Goal: Task Accomplishment & Management: Complete application form

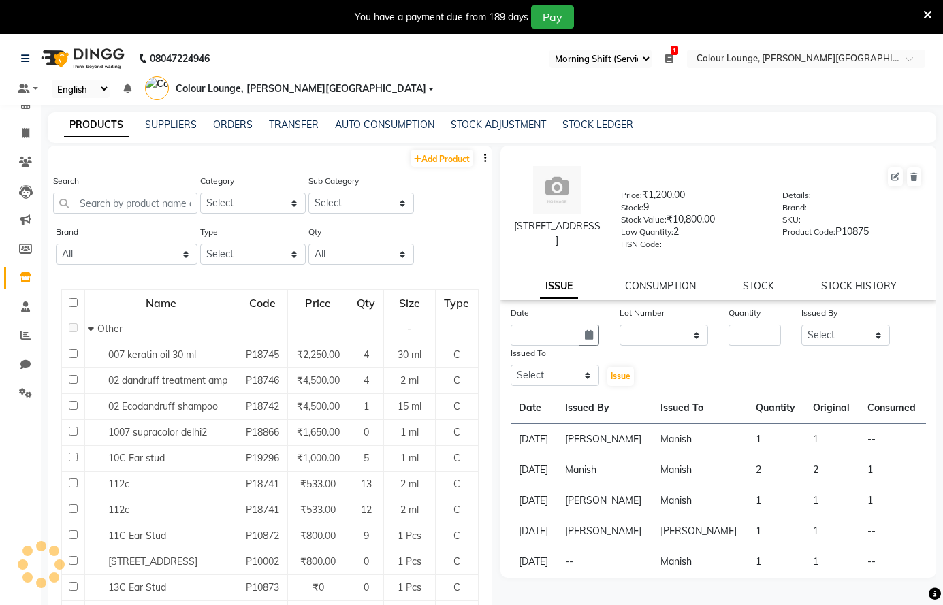
select select "67"
select select
click at [25, 334] on icon at bounding box center [25, 335] width 10 height 10
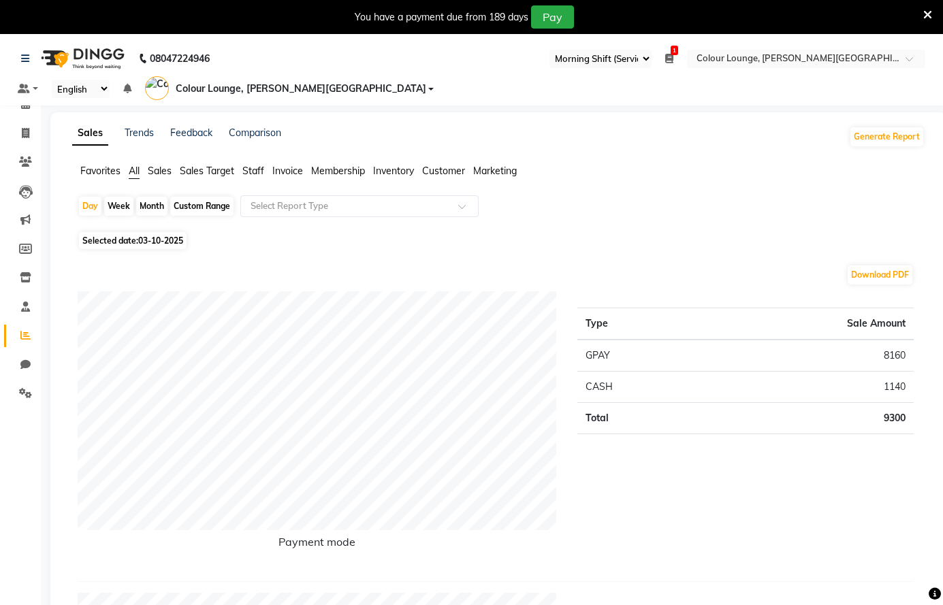
click at [158, 173] on span "Sales" at bounding box center [160, 171] width 24 height 12
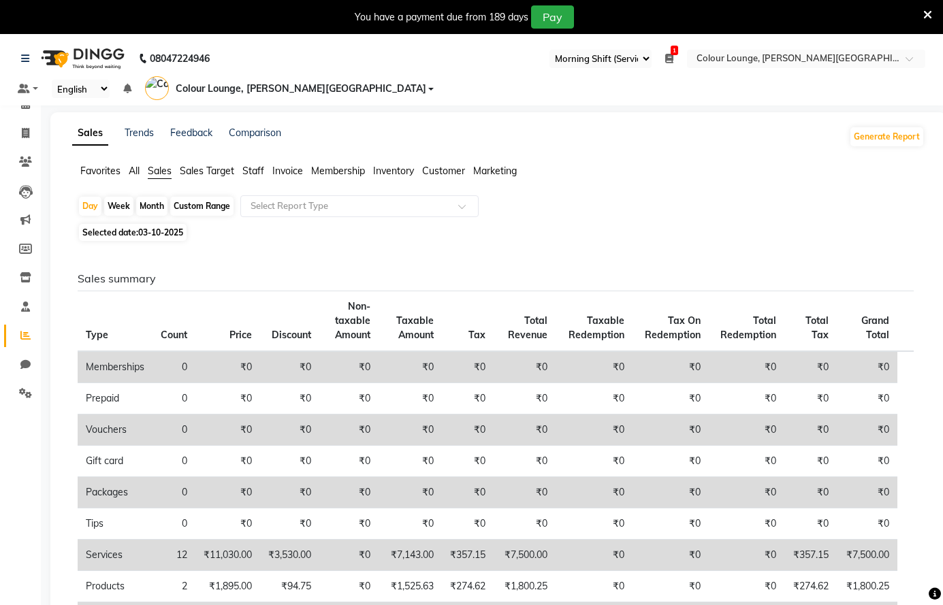
click at [195, 204] on div "Custom Range" at bounding box center [201, 206] width 63 height 19
select select "10"
select select "2025"
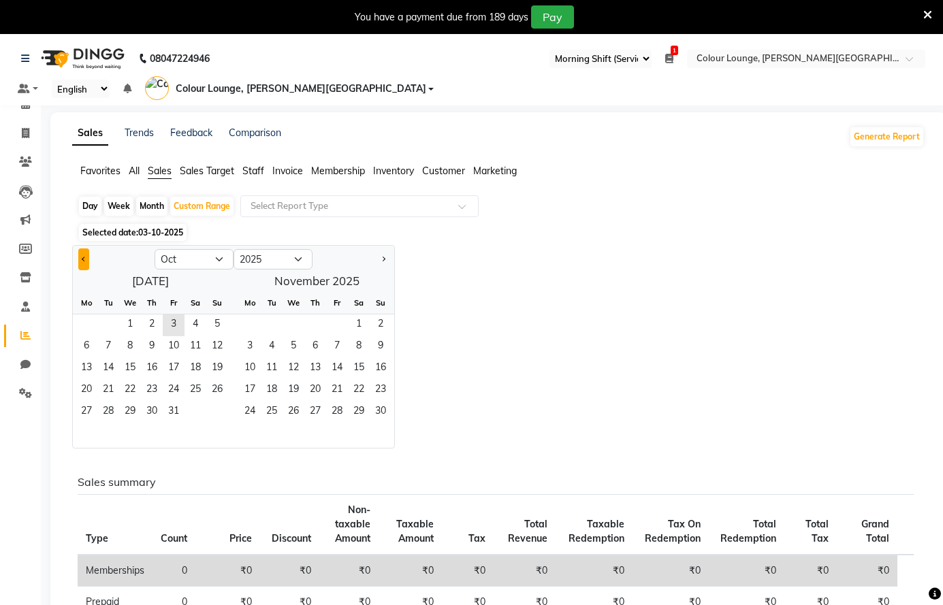
click at [84, 259] on span "Previous month" at bounding box center [84, 259] width 5 height 5
select select "9"
click at [92, 321] on span "1" at bounding box center [87, 325] width 22 height 22
click at [109, 403] on span "30" at bounding box center [108, 413] width 22 height 22
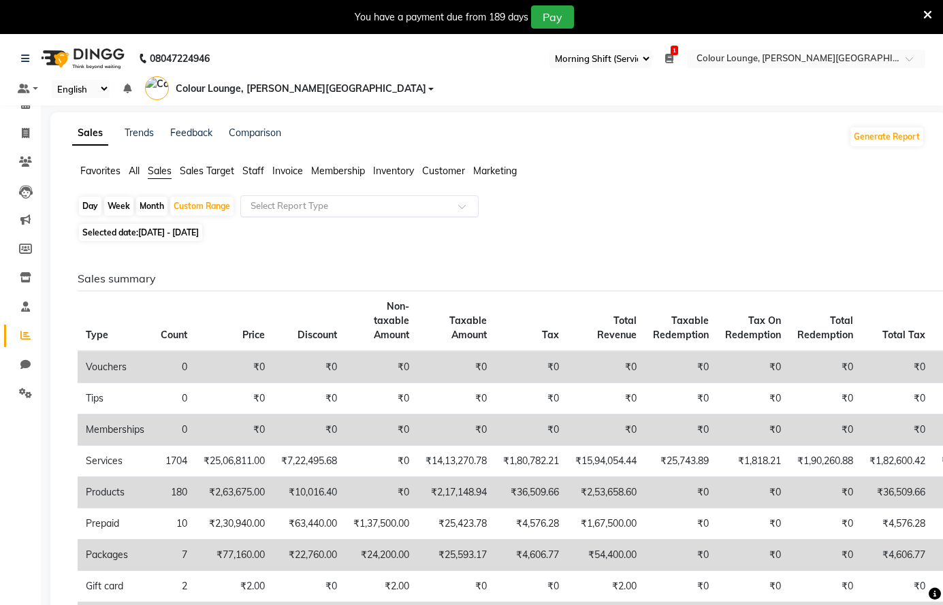
click at [342, 205] on input "text" at bounding box center [346, 206] width 196 height 14
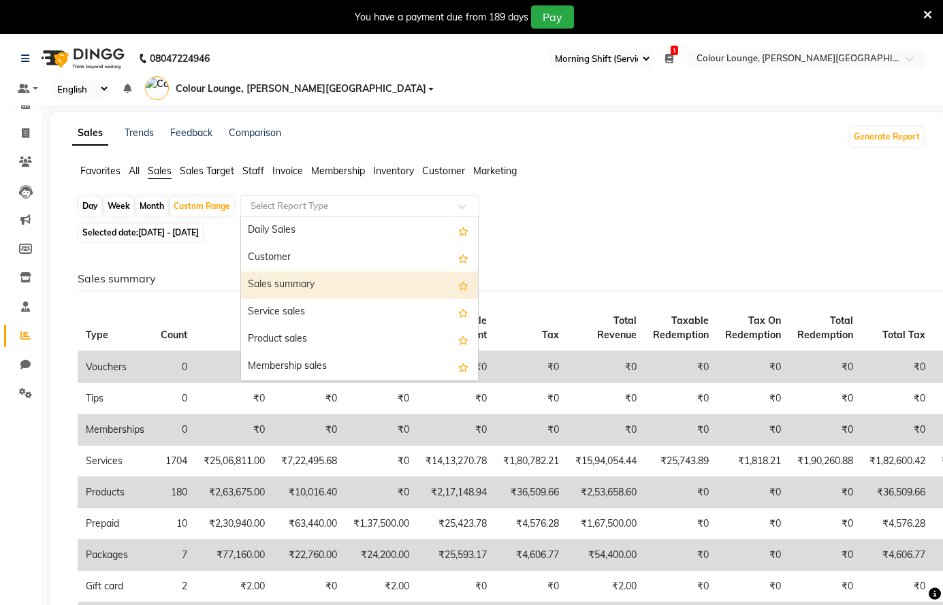
click at [308, 288] on div "Sales summary" at bounding box center [359, 285] width 237 height 27
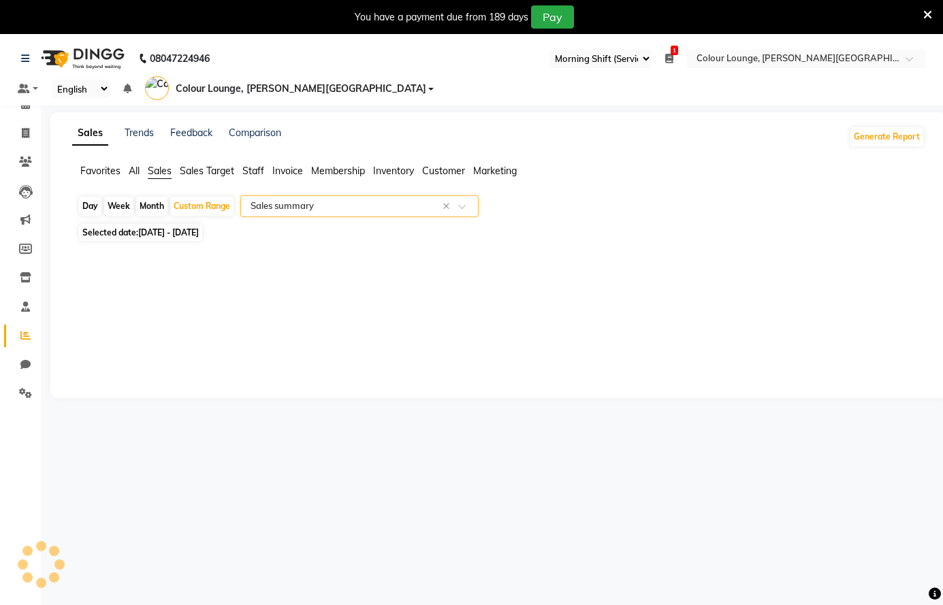
select select "full_report"
select select "csv"
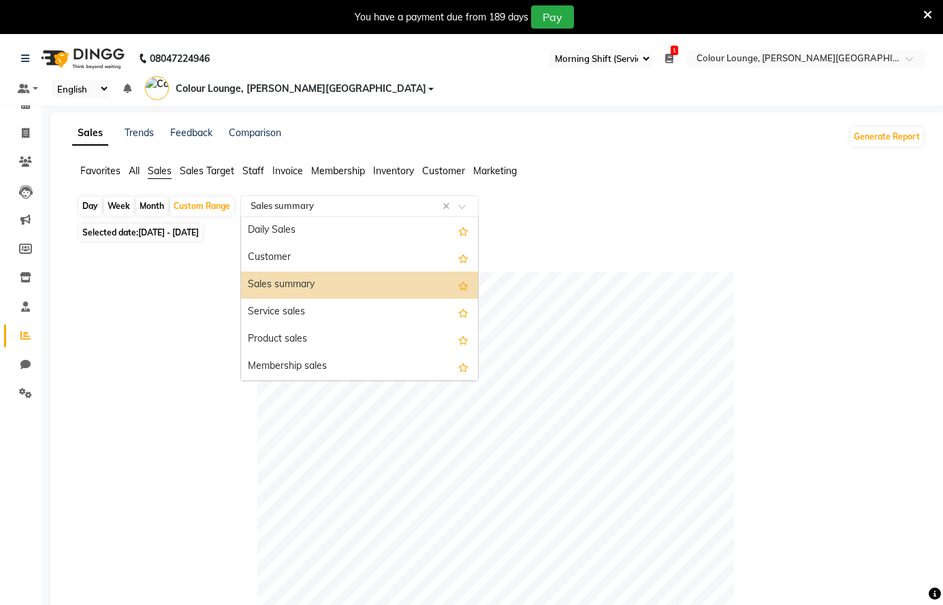
click at [304, 207] on input "text" at bounding box center [346, 206] width 196 height 14
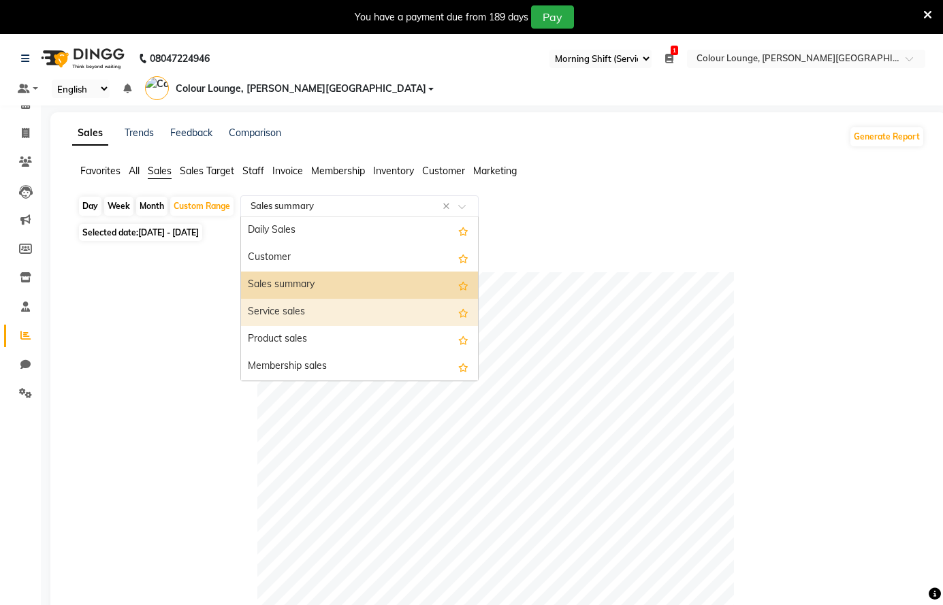
click at [299, 310] on div "Service sales" at bounding box center [359, 312] width 237 height 27
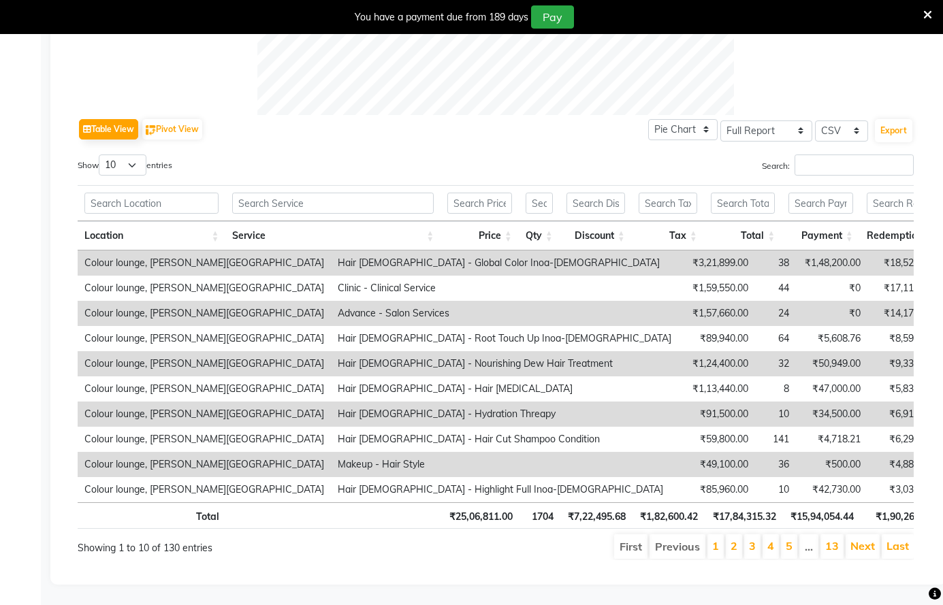
scroll to position [654, 0]
click at [740, 536] on li "2" at bounding box center [734, 546] width 16 height 25
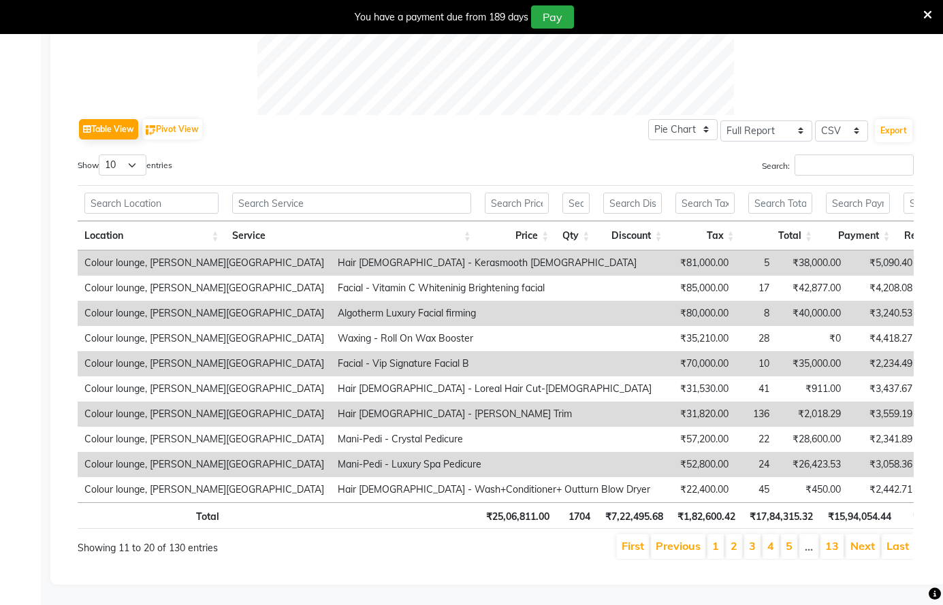
click at [749, 539] on li "3" at bounding box center [752, 546] width 16 height 25
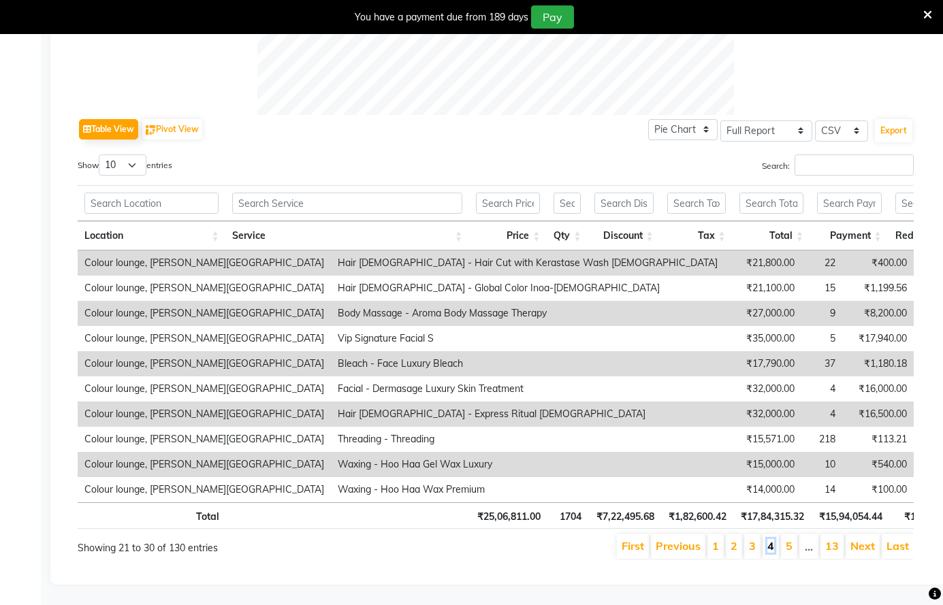
click at [770, 539] on link "4" at bounding box center [770, 546] width 7 height 14
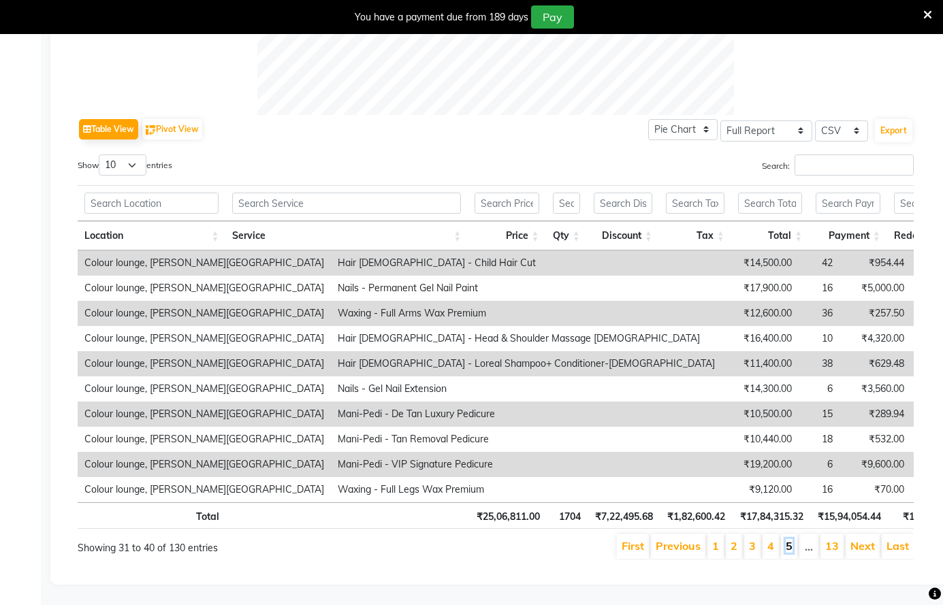
click at [791, 543] on link "5" at bounding box center [789, 546] width 7 height 14
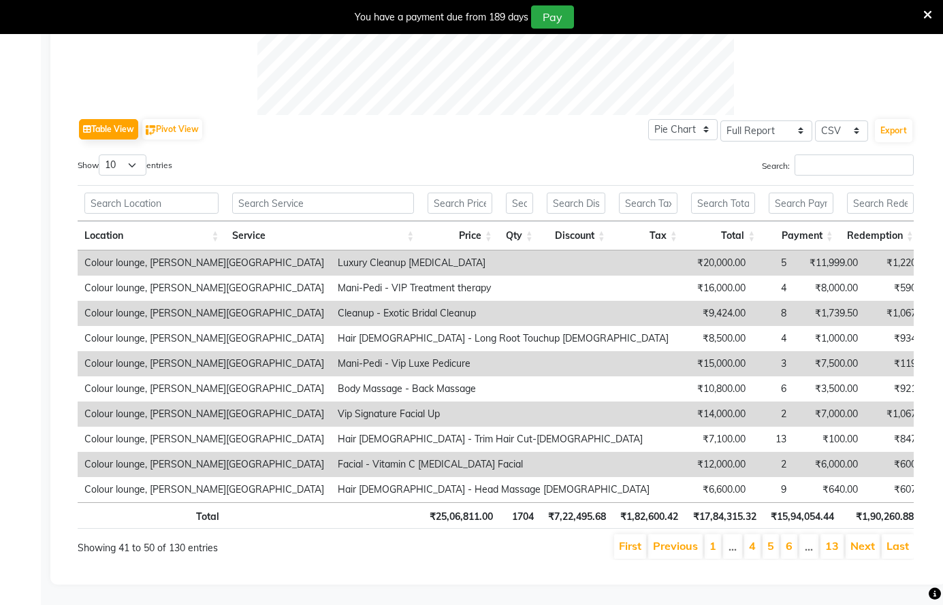
click at [794, 538] on li "6" at bounding box center [789, 546] width 16 height 25
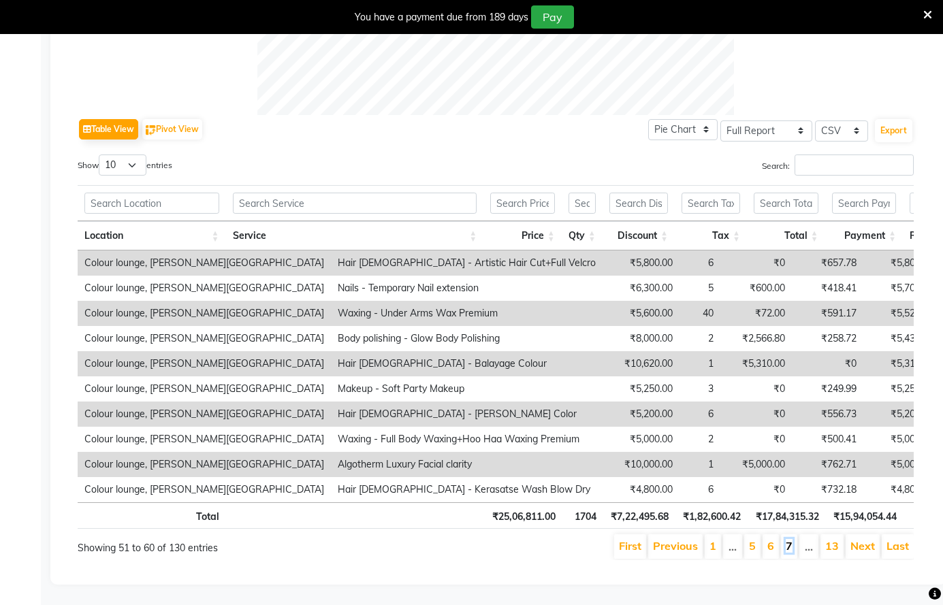
click at [790, 539] on link "7" at bounding box center [789, 546] width 7 height 14
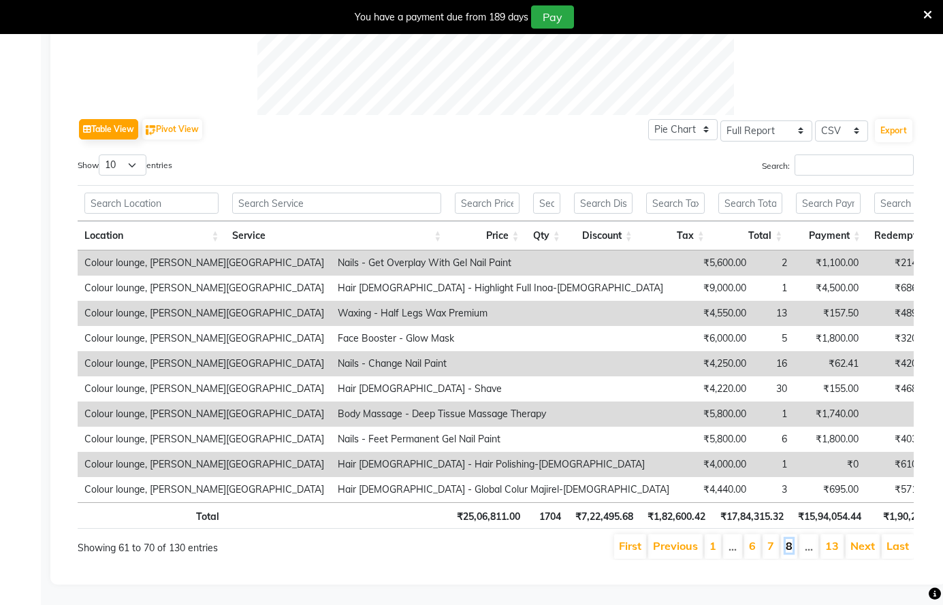
click at [792, 539] on link "8" at bounding box center [789, 546] width 7 height 14
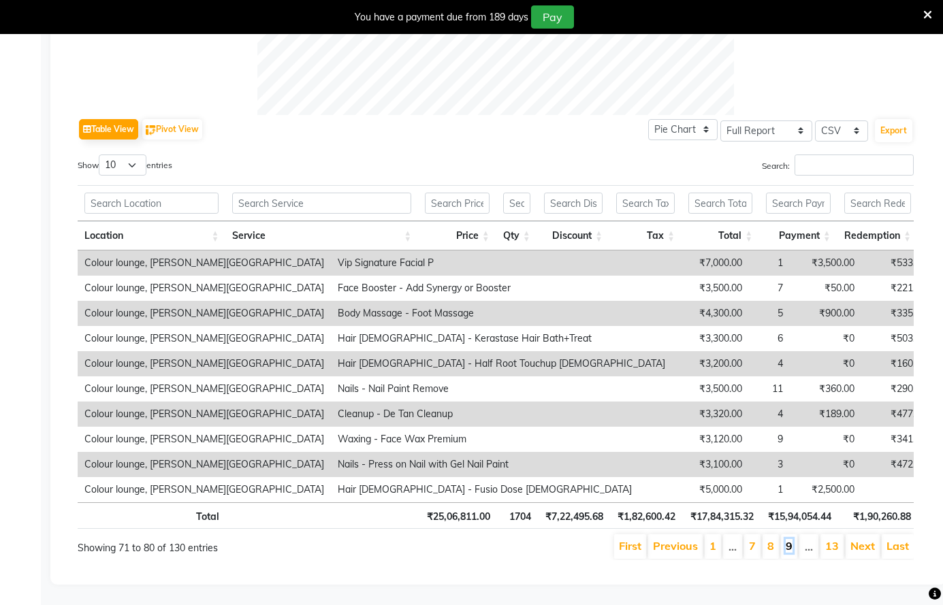
click at [792, 539] on link "9" at bounding box center [789, 546] width 7 height 14
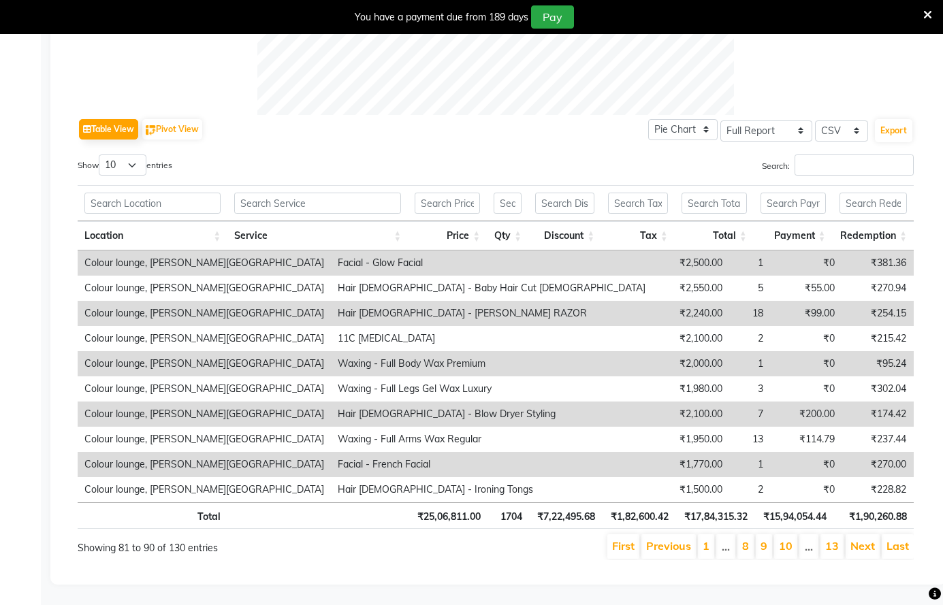
scroll to position [644, 0]
click at [783, 539] on link "10" at bounding box center [786, 546] width 14 height 14
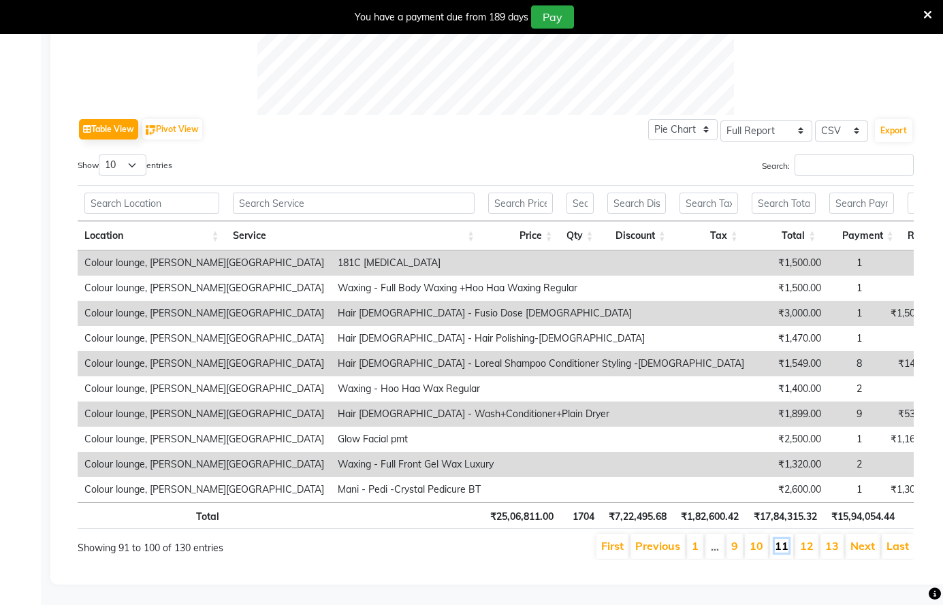
click at [785, 549] on link "11" at bounding box center [782, 546] width 14 height 14
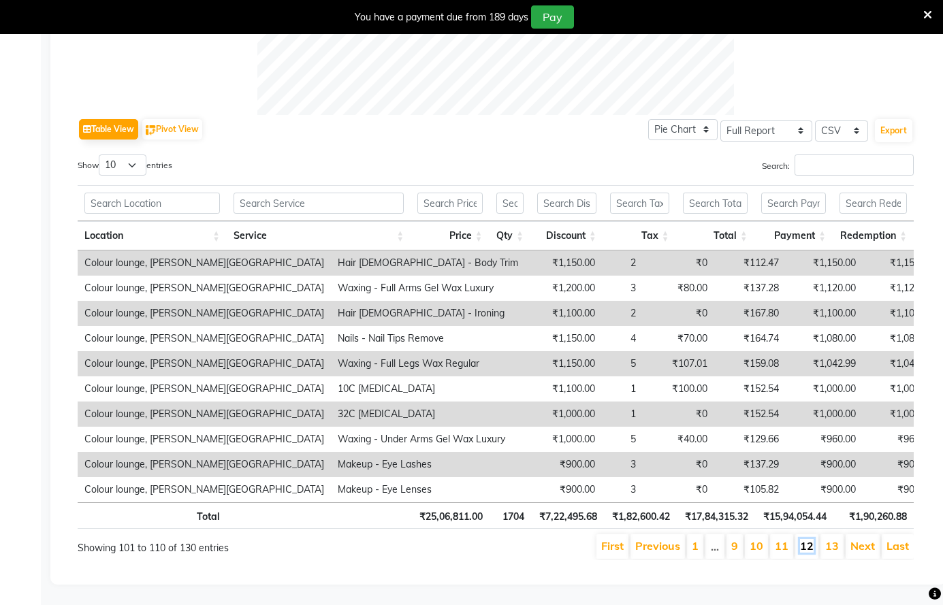
click at [808, 539] on link "12" at bounding box center [807, 546] width 14 height 14
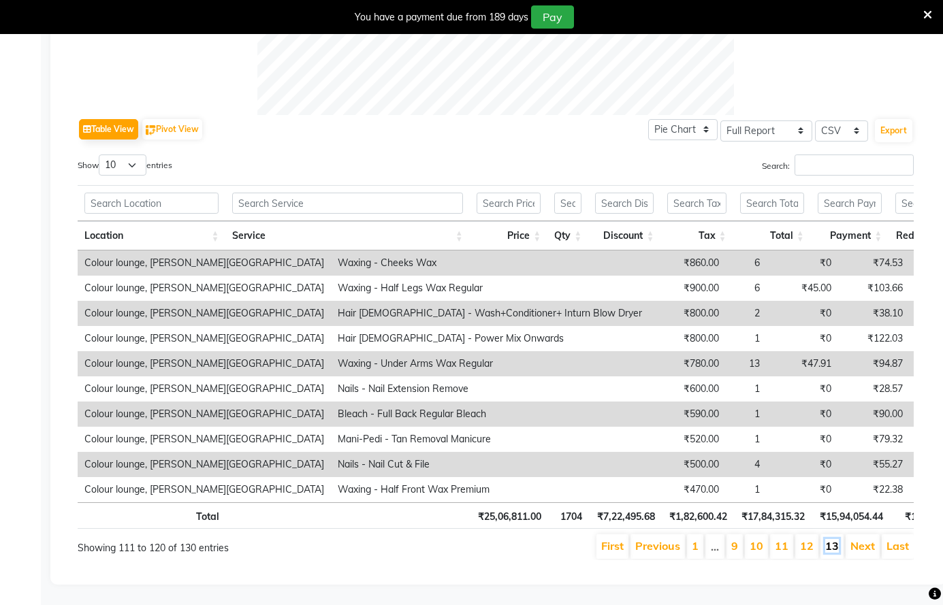
click at [832, 546] on link "13" at bounding box center [832, 546] width 14 height 14
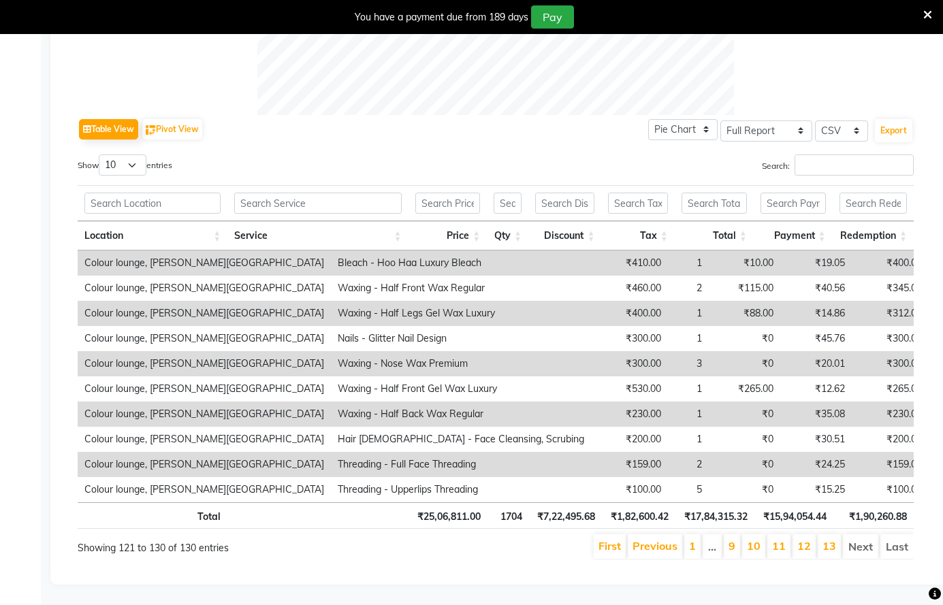
click at [919, 12] on div "You have a payment due from 189 days Pay" at bounding box center [464, 16] width 918 height 23
click at [928, 12] on icon at bounding box center [927, 15] width 9 height 12
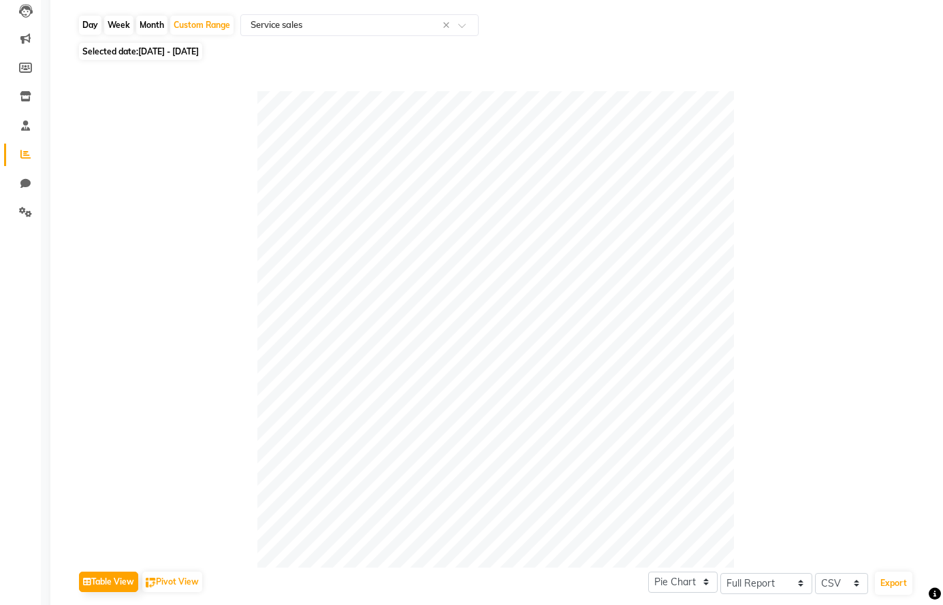
scroll to position [71, 0]
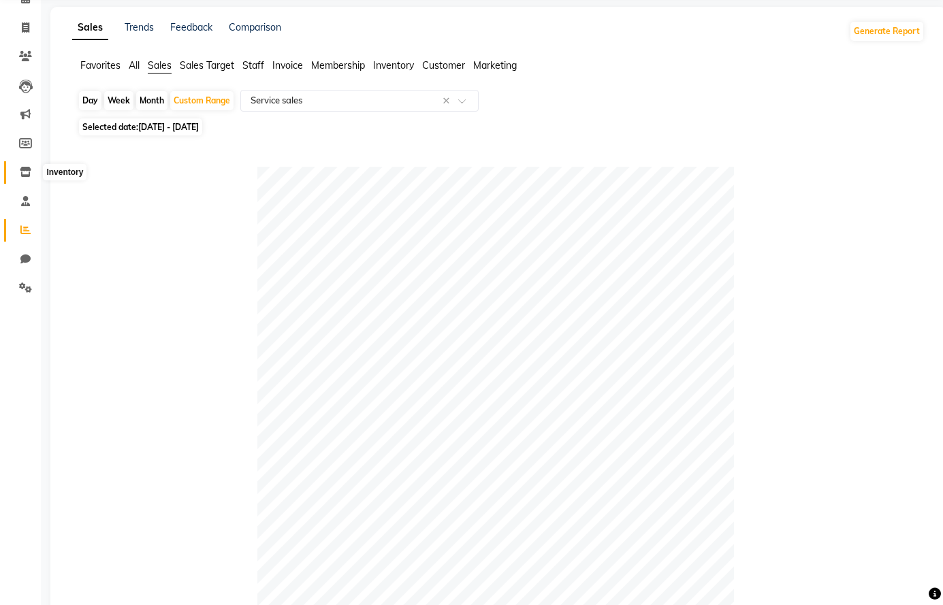
click at [26, 171] on icon at bounding box center [26, 172] width 12 height 10
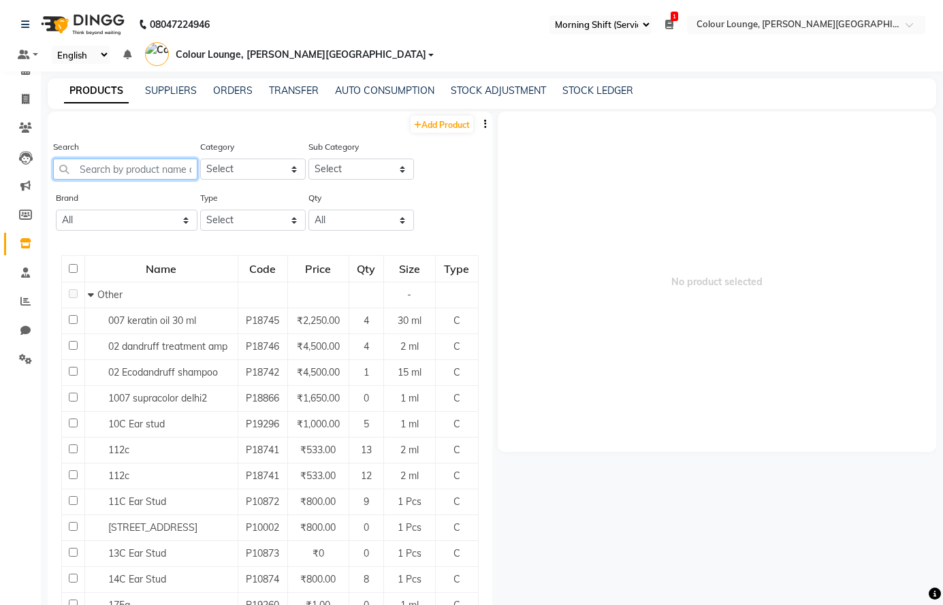
click at [129, 172] on input "text" at bounding box center [125, 169] width 144 height 21
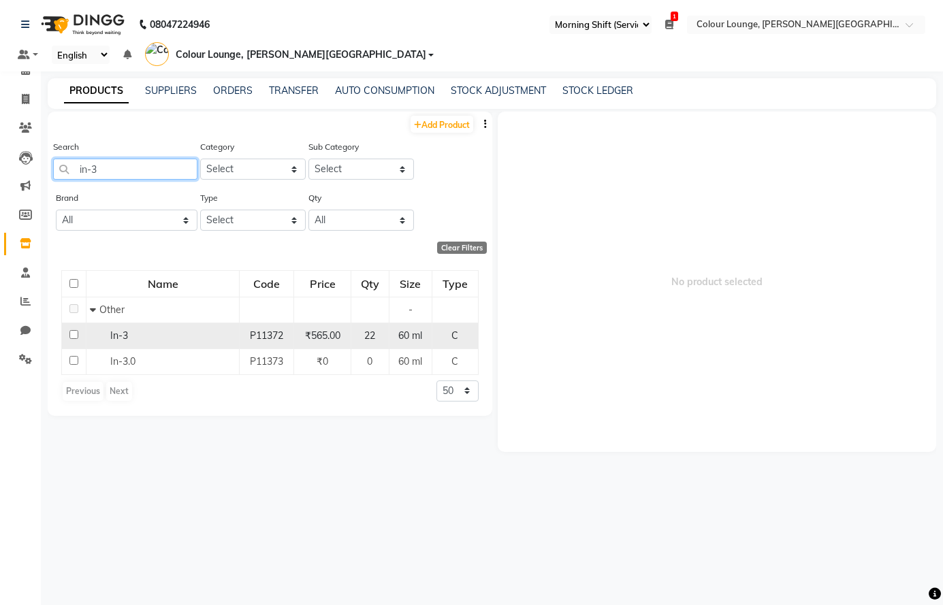
type input "in-3"
click at [165, 340] on div "In-3" at bounding box center [163, 336] width 146 height 14
select select
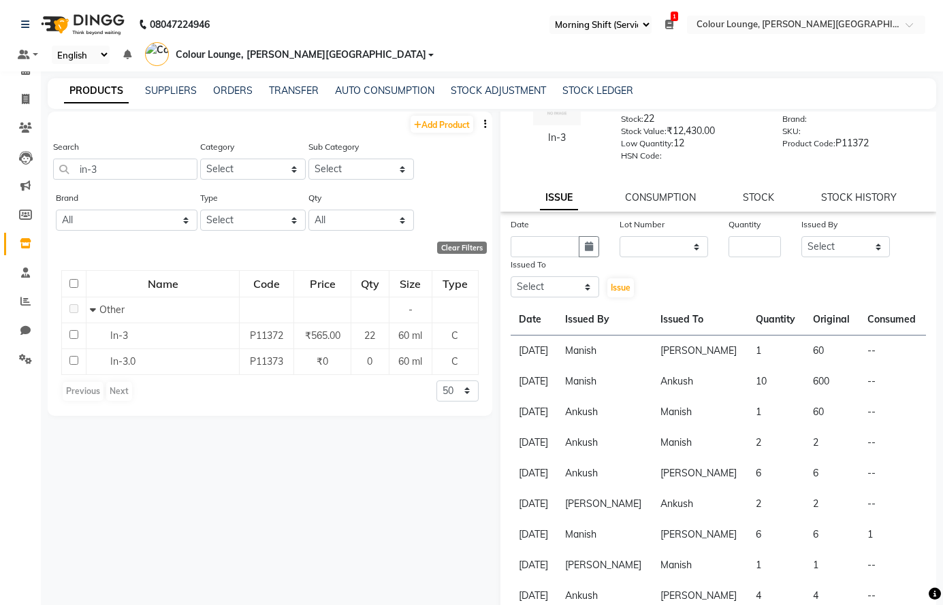
scroll to position [68, 0]
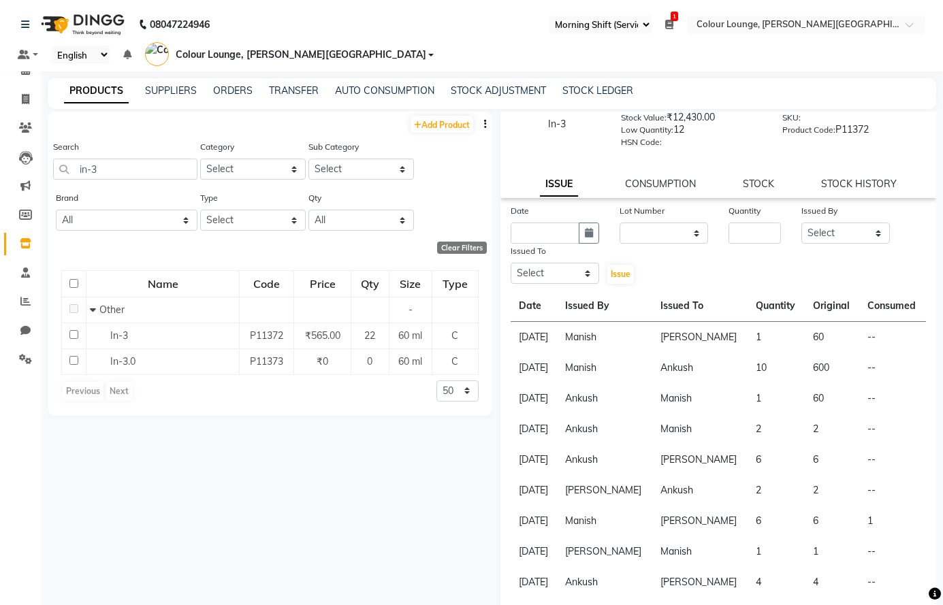
click at [740, 219] on div "Quantity" at bounding box center [754, 213] width 52 height 19
click at [751, 229] on input "number" at bounding box center [754, 233] width 52 height 21
type input "2"
drag, startPoint x: 817, startPoint y: 236, endPoint x: 815, endPoint y: 200, distance: 36.1
click at [817, 236] on select "Select Admin [PERSON_NAME] [PERSON_NAME] SHARMA Colour Lounge, [PERSON_NAME][GE…" at bounding box center [845, 233] width 88 height 21
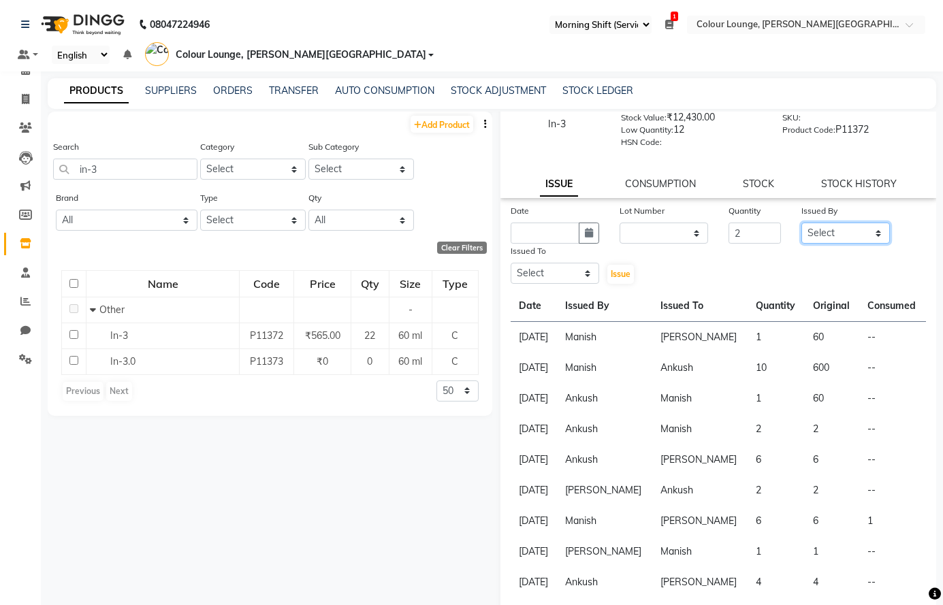
select select "70028"
click at [801, 223] on select "Select Admin [PERSON_NAME] [PERSON_NAME] SHARMA Colour Lounge, [PERSON_NAME][GE…" at bounding box center [845, 233] width 88 height 21
drag, startPoint x: 521, startPoint y: 270, endPoint x: 524, endPoint y: 263, distance: 7.3
click at [521, 270] on select "Select Admin [PERSON_NAME] [PERSON_NAME] SHARMA Colour Lounge, [PERSON_NAME][GE…" at bounding box center [555, 273] width 88 height 21
select select "70009"
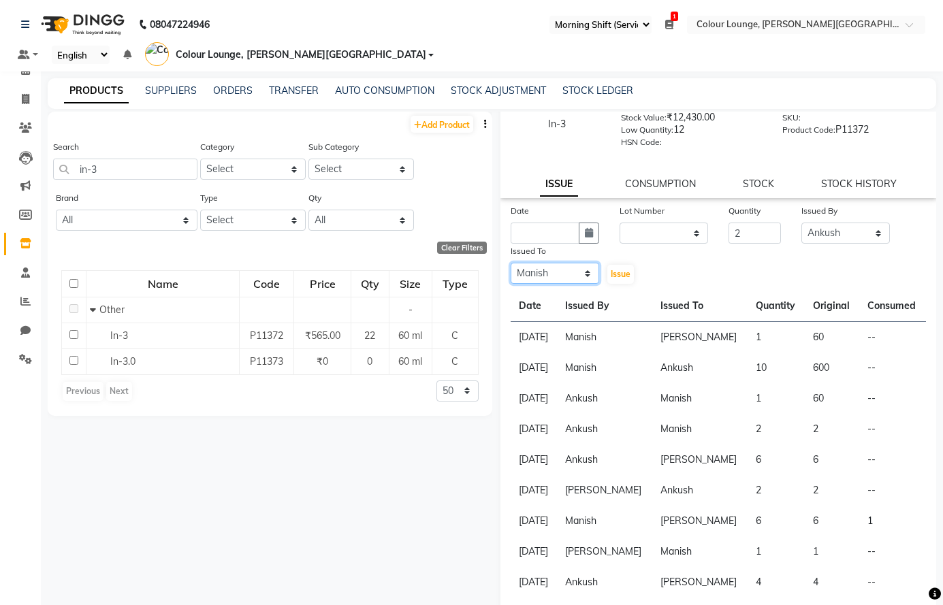
click at [511, 263] on select "Select Admin [PERSON_NAME] [PERSON_NAME] SHARMA Colour Lounge, [PERSON_NAME][GE…" at bounding box center [555, 273] width 88 height 21
click at [585, 229] on icon "button" at bounding box center [589, 233] width 8 height 10
select select "10"
select select "2025"
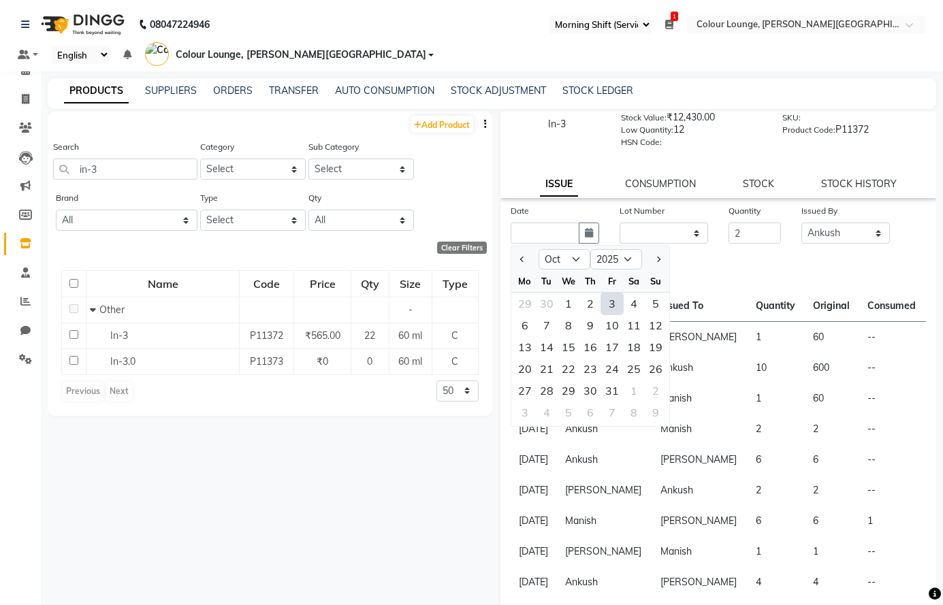
click at [608, 303] on div "3" at bounding box center [612, 304] width 22 height 22
type input "03-10-2025"
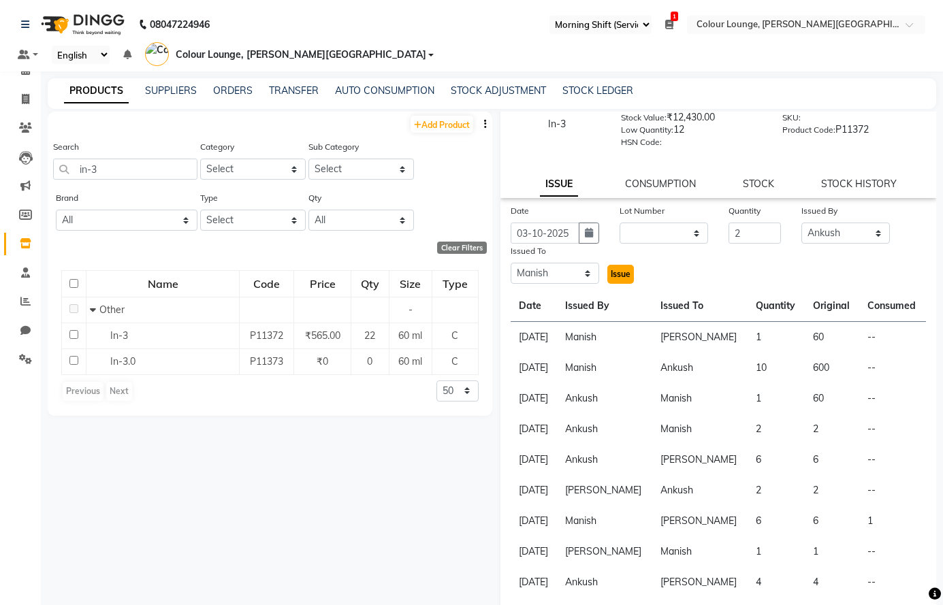
click at [611, 270] on span "Issue" at bounding box center [621, 274] width 20 height 10
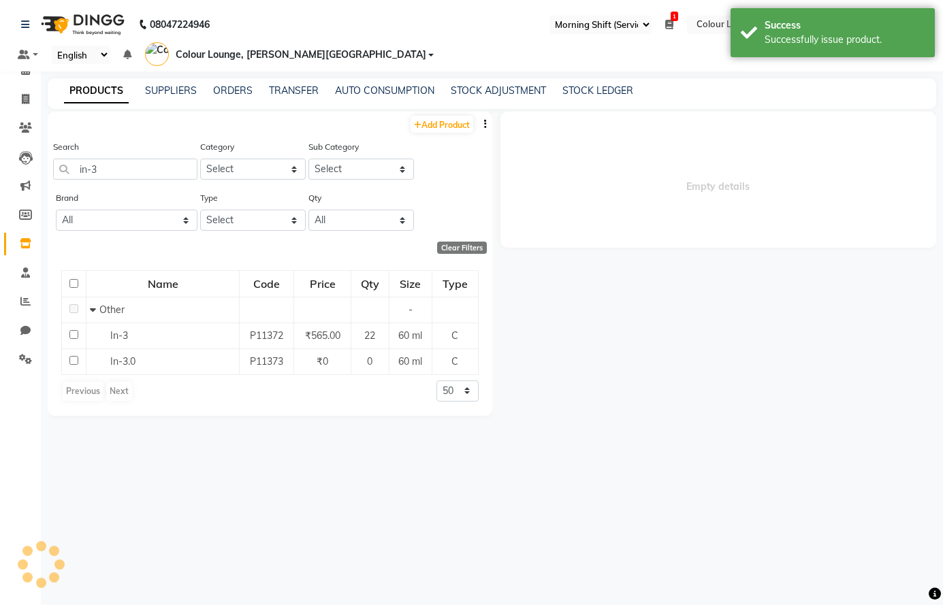
scroll to position [0, 0]
select select
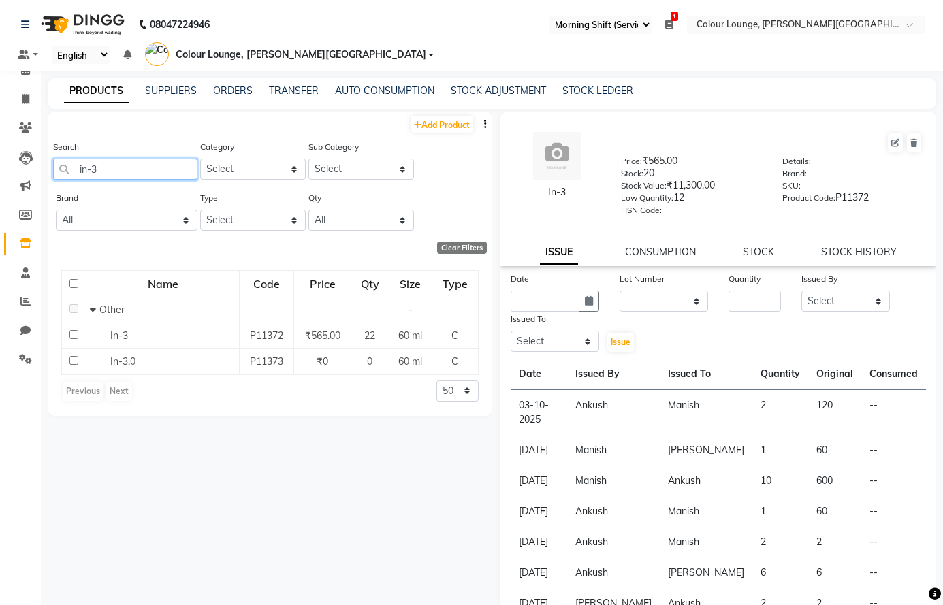
click at [131, 161] on input "in-3" at bounding box center [125, 169] width 144 height 21
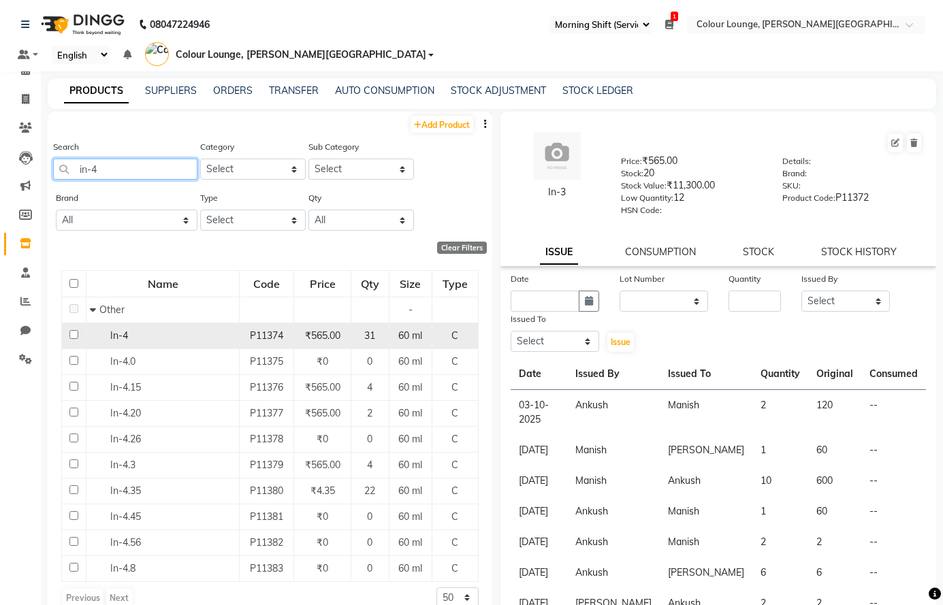
type input "in-4"
click at [159, 336] on div "In-4" at bounding box center [163, 336] width 146 height 14
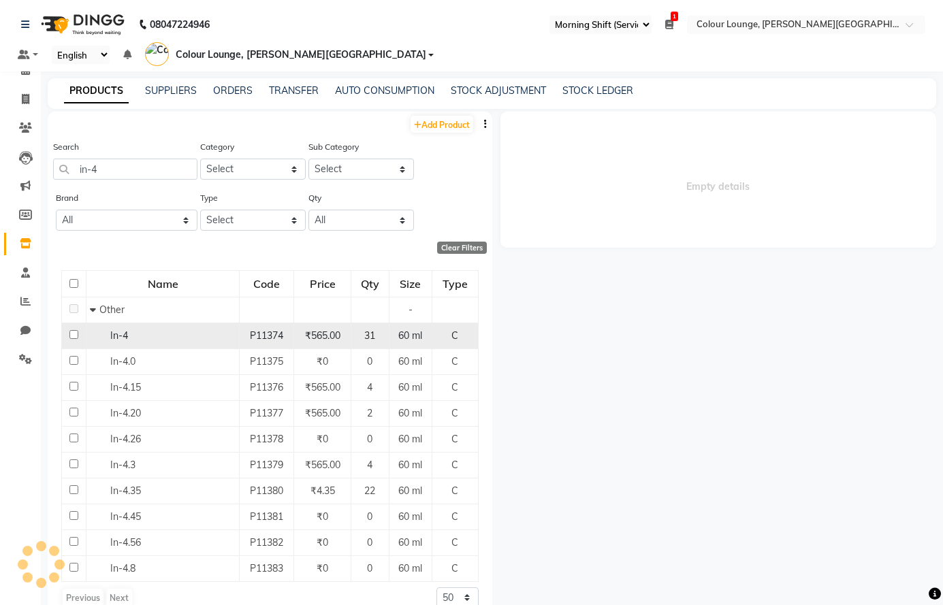
select select
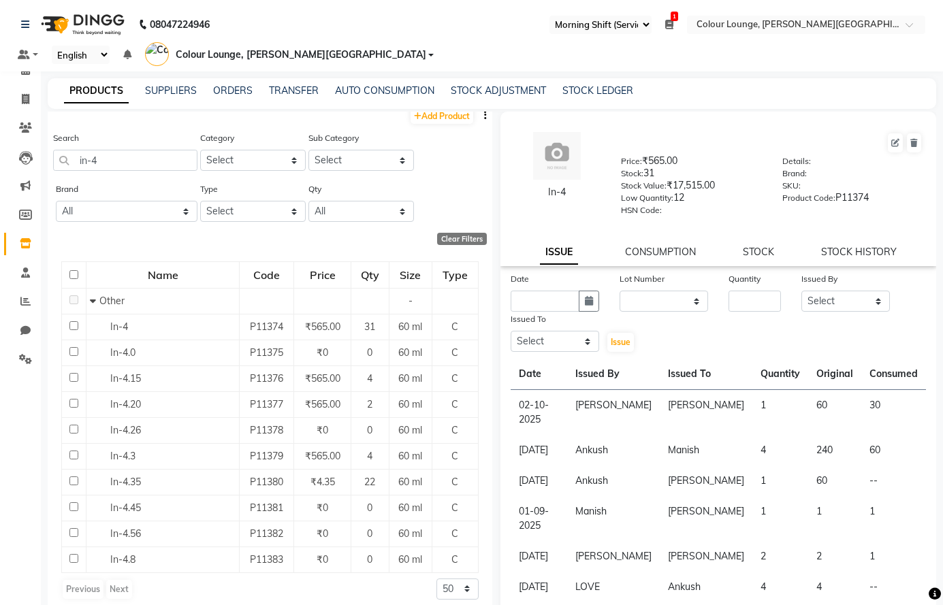
scroll to position [10, 0]
drag, startPoint x: 749, startPoint y: 288, endPoint x: 749, endPoint y: 298, distance: 10.2
click at [749, 289] on div "Quantity" at bounding box center [754, 281] width 52 height 19
click at [749, 298] on input "number" at bounding box center [754, 301] width 52 height 21
type input "14"
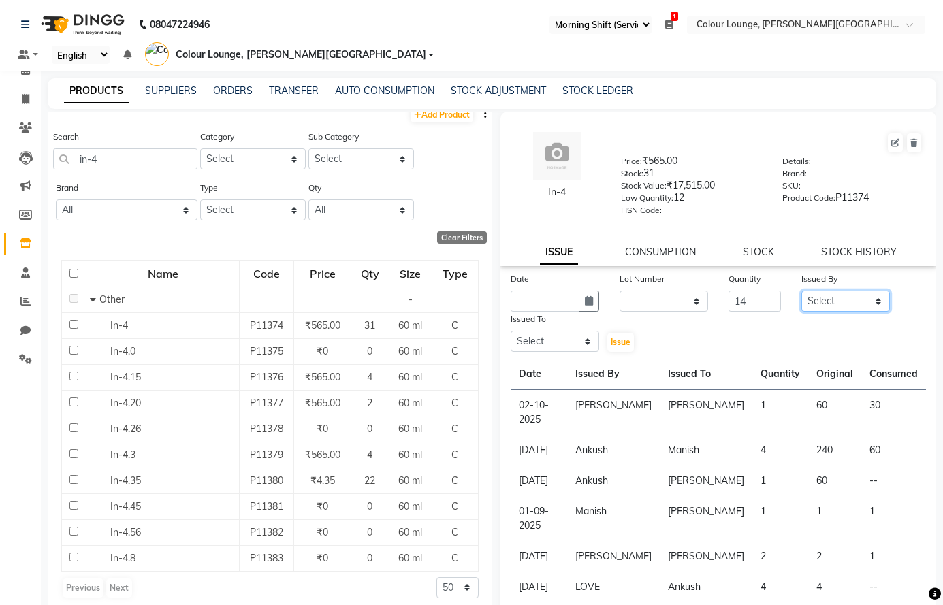
click at [821, 300] on select "Select Admin [PERSON_NAME] [PERSON_NAME] SHARMA Colour Lounge, [PERSON_NAME][GE…" at bounding box center [845, 301] width 88 height 21
select select "70028"
click at [801, 291] on select "Select Admin [PERSON_NAME] [PERSON_NAME] SHARMA Colour Lounge, [PERSON_NAME][GE…" at bounding box center [845, 301] width 88 height 21
click at [577, 336] on select "Select Admin [PERSON_NAME] [PERSON_NAME] SHARMA Colour Lounge, [PERSON_NAME][GE…" at bounding box center [555, 341] width 88 height 21
select select "70009"
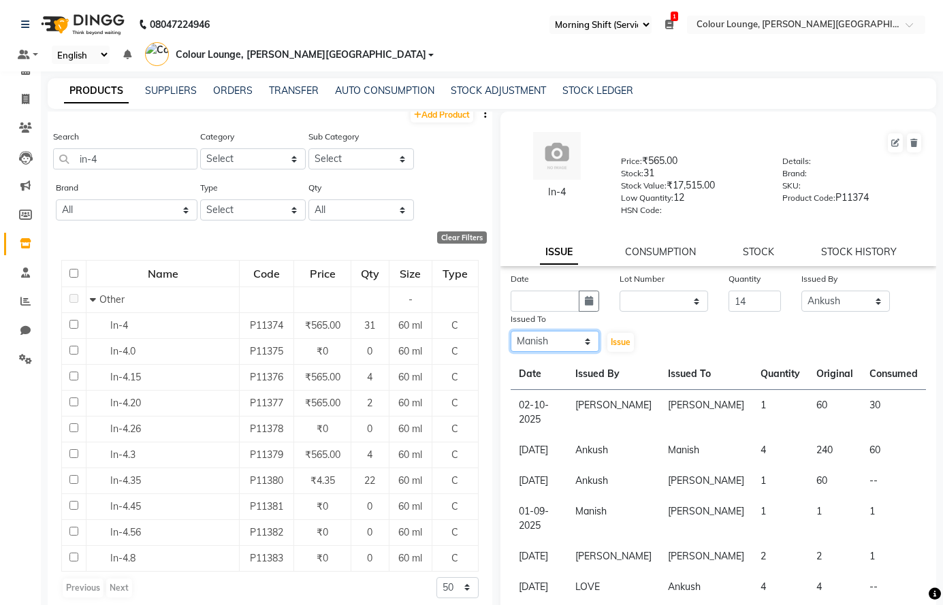
click at [511, 331] on select "Select Admin [PERSON_NAME] [PERSON_NAME] SHARMA Colour Lounge, [PERSON_NAME][GE…" at bounding box center [555, 341] width 88 height 21
click at [587, 298] on icon "button" at bounding box center [589, 301] width 8 height 10
select select "10"
select select "2025"
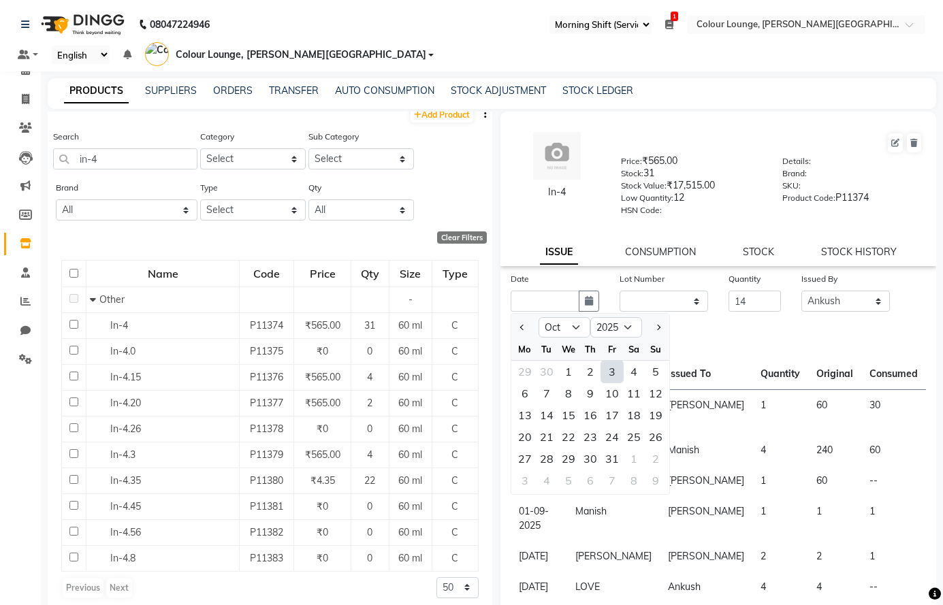
click at [612, 372] on div "3" at bounding box center [612, 372] width 22 height 22
type input "03-10-2025"
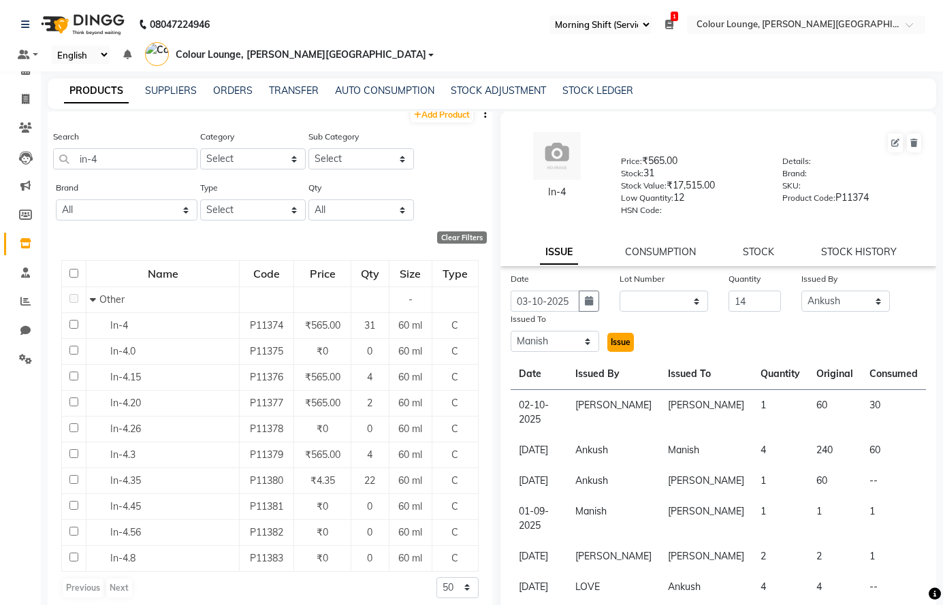
click at [624, 341] on span "Issue" at bounding box center [621, 342] width 20 height 10
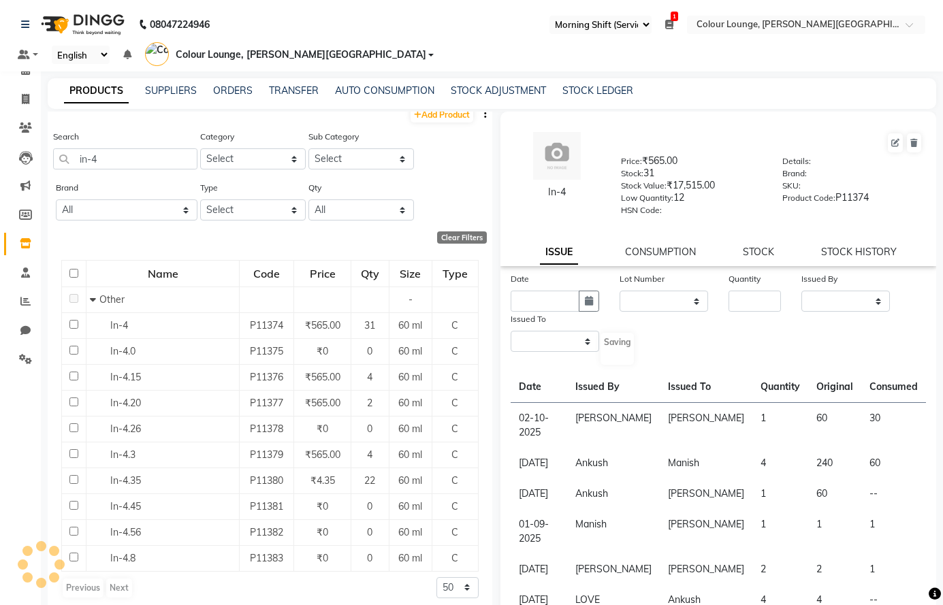
select select
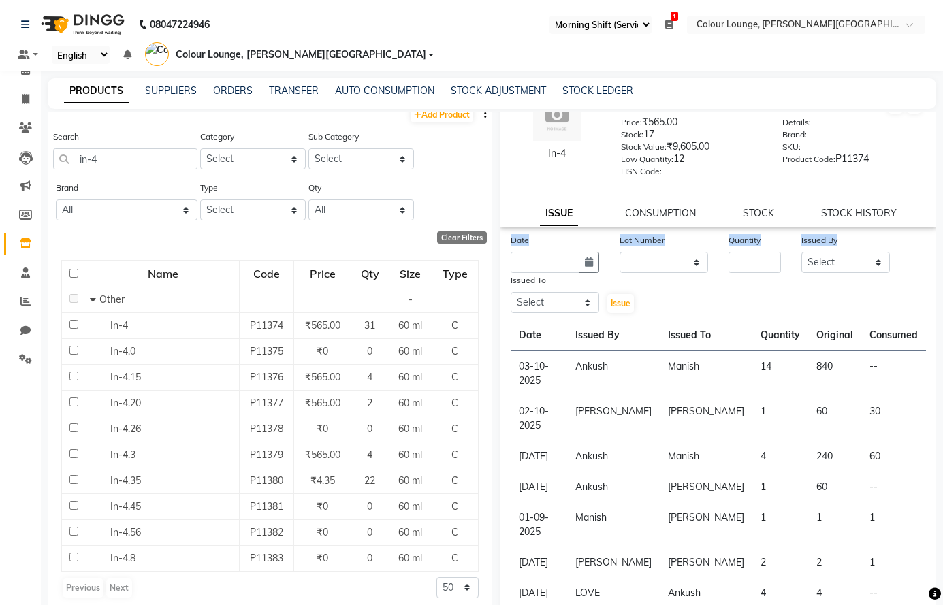
scroll to position [0, 0]
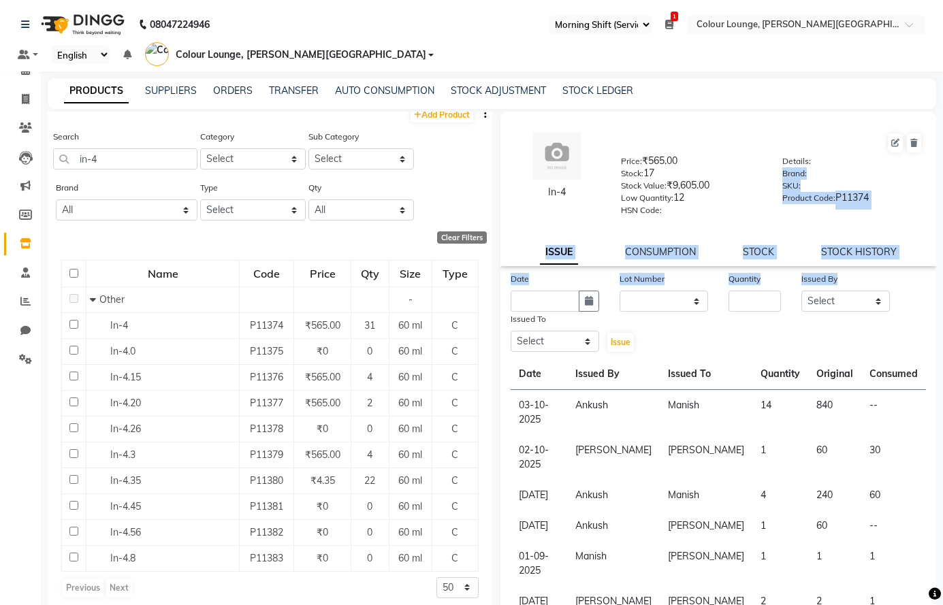
drag, startPoint x: 937, startPoint y: 231, endPoint x: 944, endPoint y: 161, distance: 69.8
click at [942, 161] on html "08047224946 Select Register Evening Shift (Service) Morning Shift (Service) 1 D…" at bounding box center [471, 302] width 943 height 605
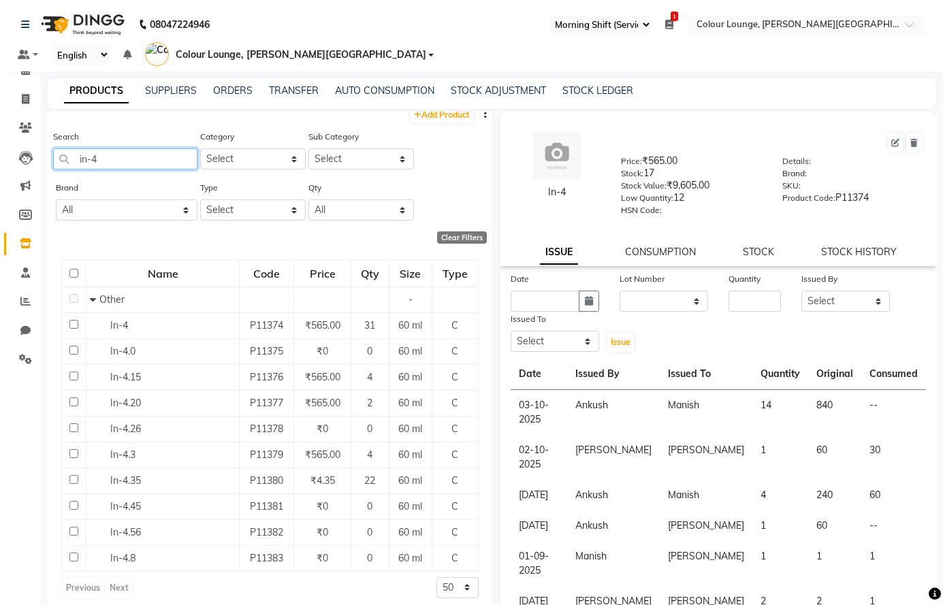
click at [160, 155] on input "in-4" at bounding box center [125, 158] width 144 height 21
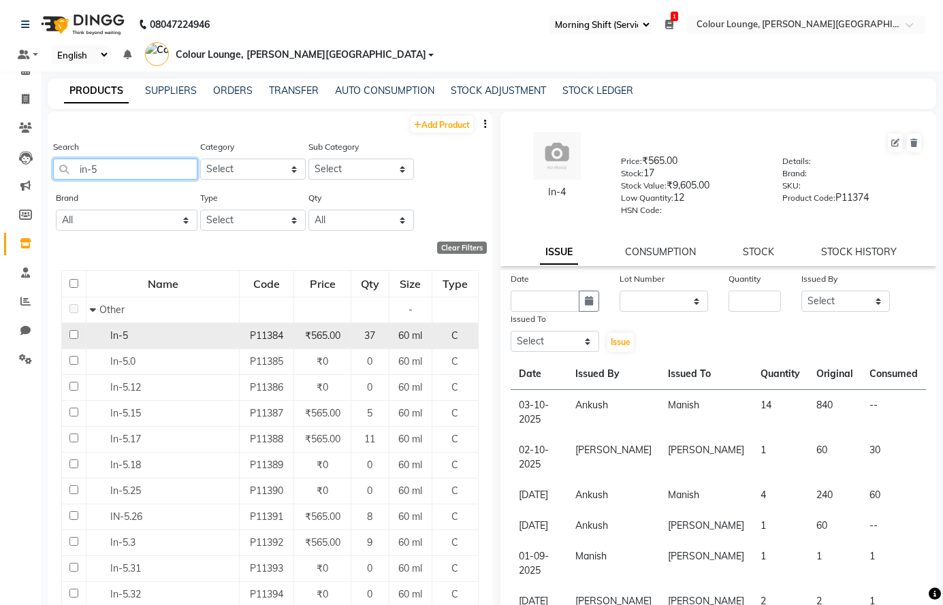
type input "in-5"
click at [123, 336] on span "In-5" at bounding box center [119, 335] width 18 height 12
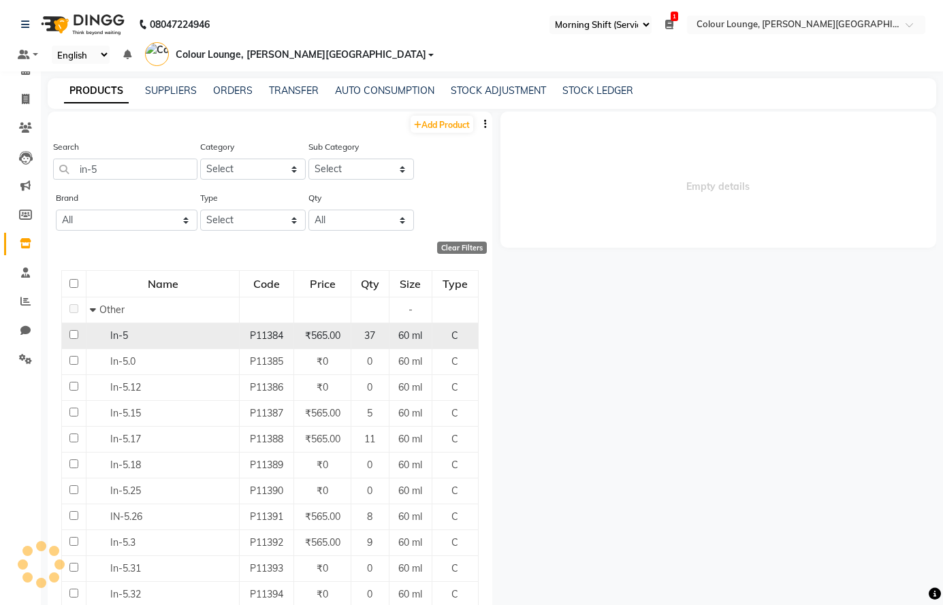
select select
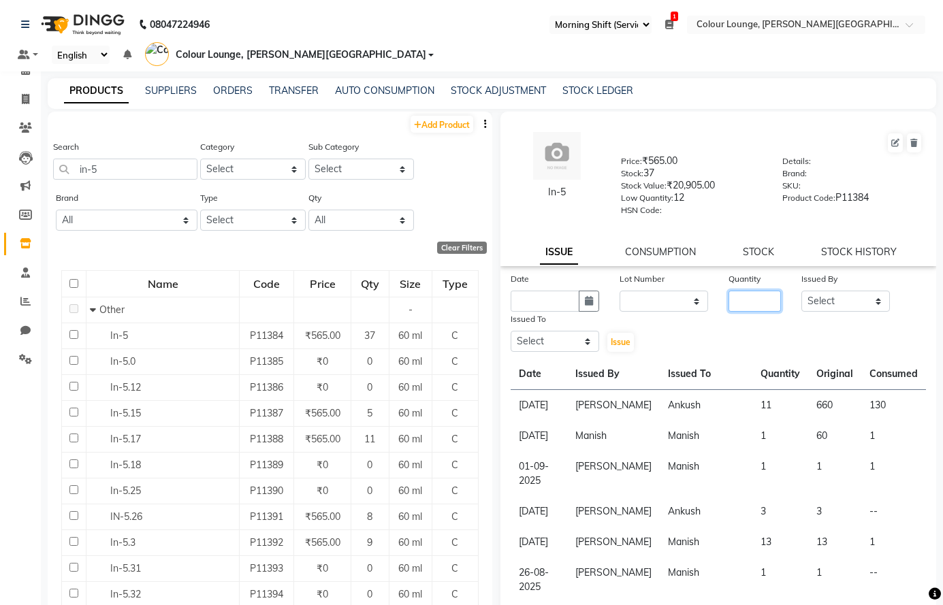
click at [741, 303] on input "number" at bounding box center [754, 301] width 52 height 21
type input "26"
click at [844, 295] on select "Select Admin [PERSON_NAME] [PERSON_NAME] SHARMA Colour Lounge, [PERSON_NAME][GE…" at bounding box center [845, 301] width 88 height 21
select select "70028"
click at [801, 291] on select "Select Admin [PERSON_NAME] [PERSON_NAME] SHARMA Colour Lounge, [PERSON_NAME][GE…" at bounding box center [845, 301] width 88 height 21
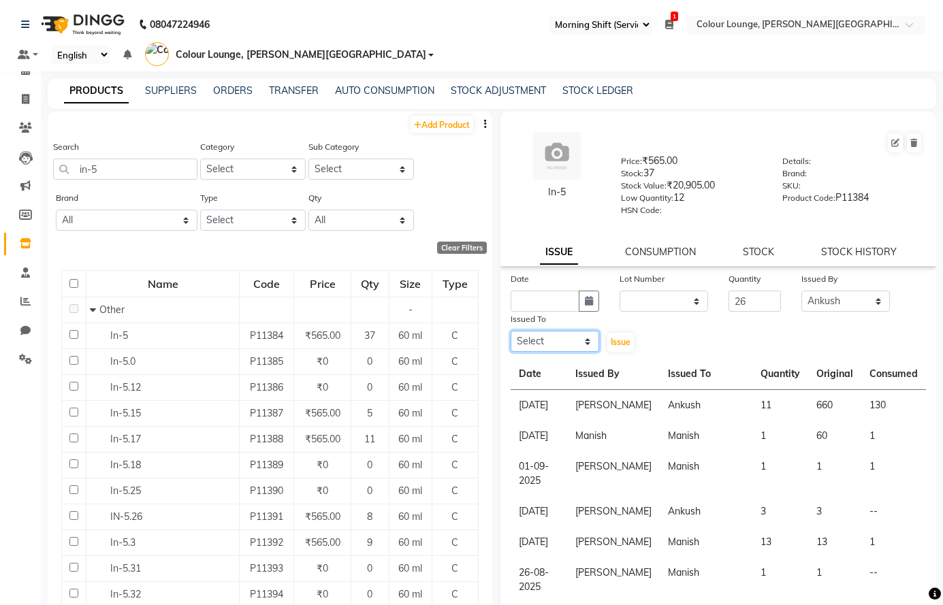
click at [583, 340] on select "Select Admin [PERSON_NAME] [PERSON_NAME] SHARMA Colour Lounge, [PERSON_NAME][GE…" at bounding box center [555, 341] width 88 height 21
select select "85289"
click at [511, 331] on select "Select Admin [PERSON_NAME] [PERSON_NAME] SHARMA Colour Lounge, [PERSON_NAME][GE…" at bounding box center [555, 341] width 88 height 21
click at [584, 306] on button "button" at bounding box center [589, 301] width 20 height 21
select select "10"
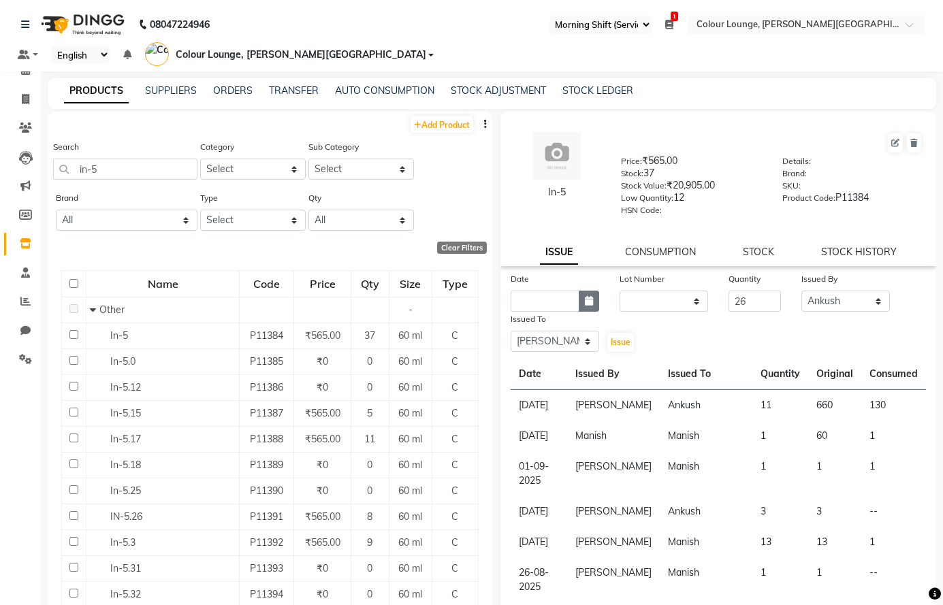
select select "2025"
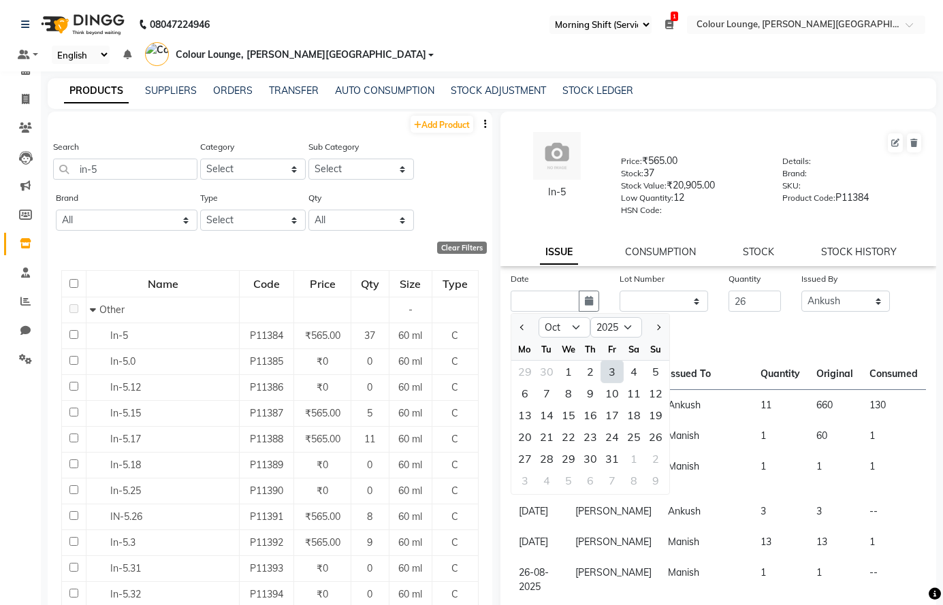
click at [611, 368] on div "3" at bounding box center [612, 372] width 22 height 22
type input "03-10-2025"
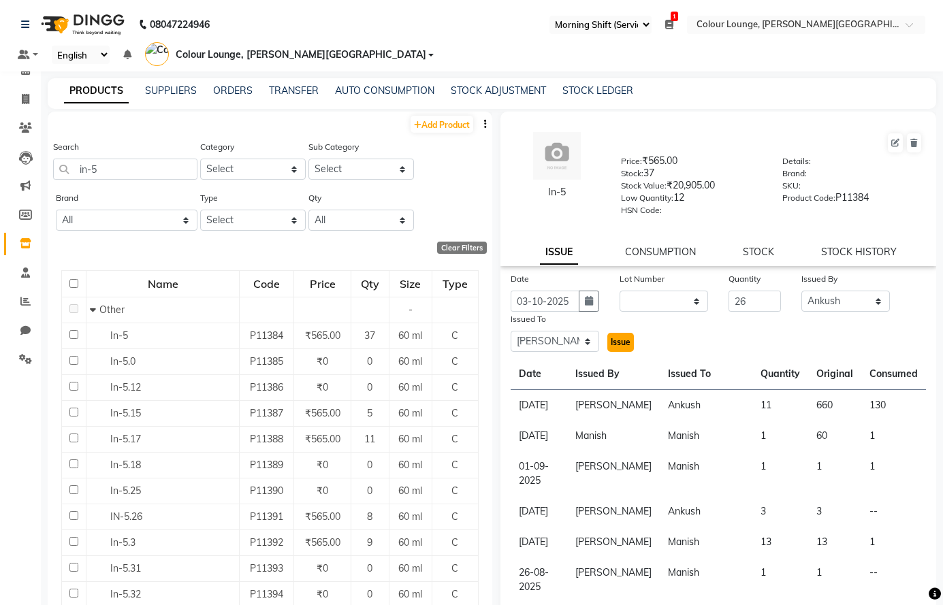
click at [616, 340] on span "Issue" at bounding box center [621, 342] width 20 height 10
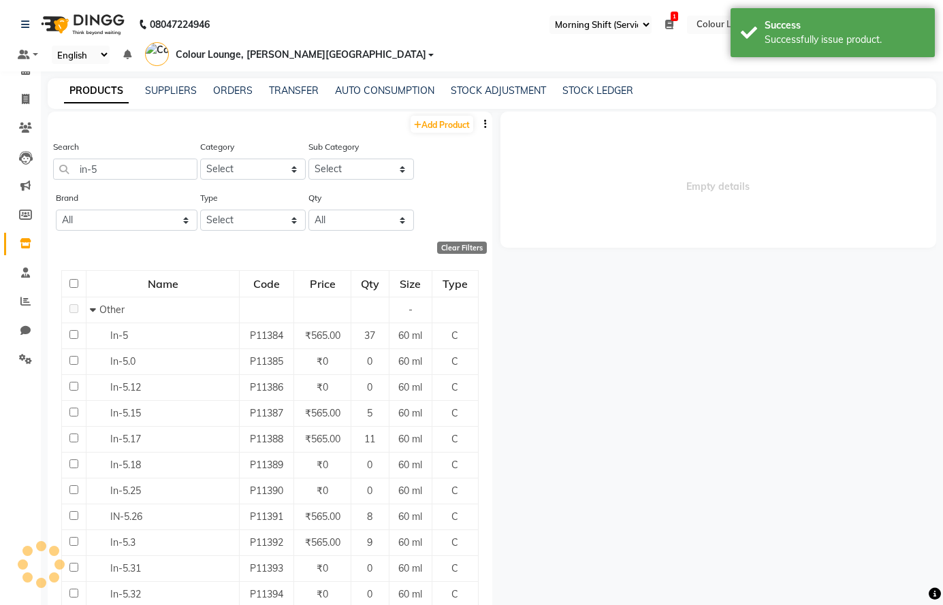
select select
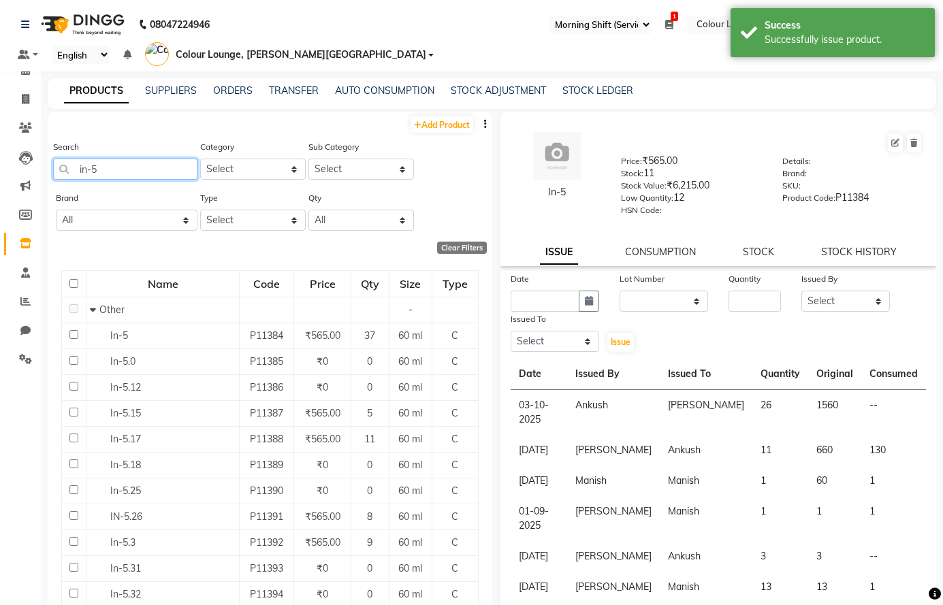
click at [118, 172] on input "in-5" at bounding box center [125, 169] width 144 height 21
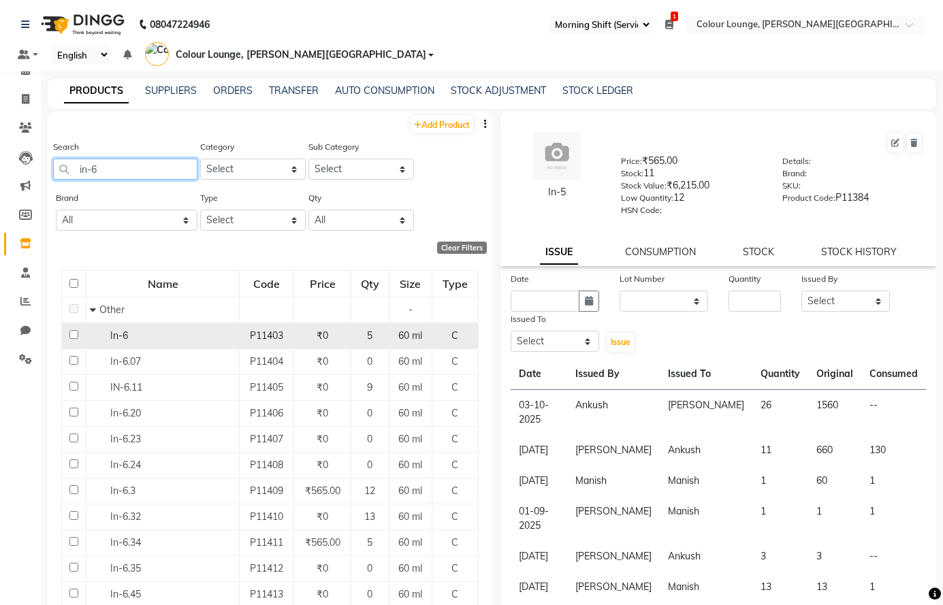
type input "in-6"
click at [144, 334] on div "In-6" at bounding box center [163, 336] width 146 height 14
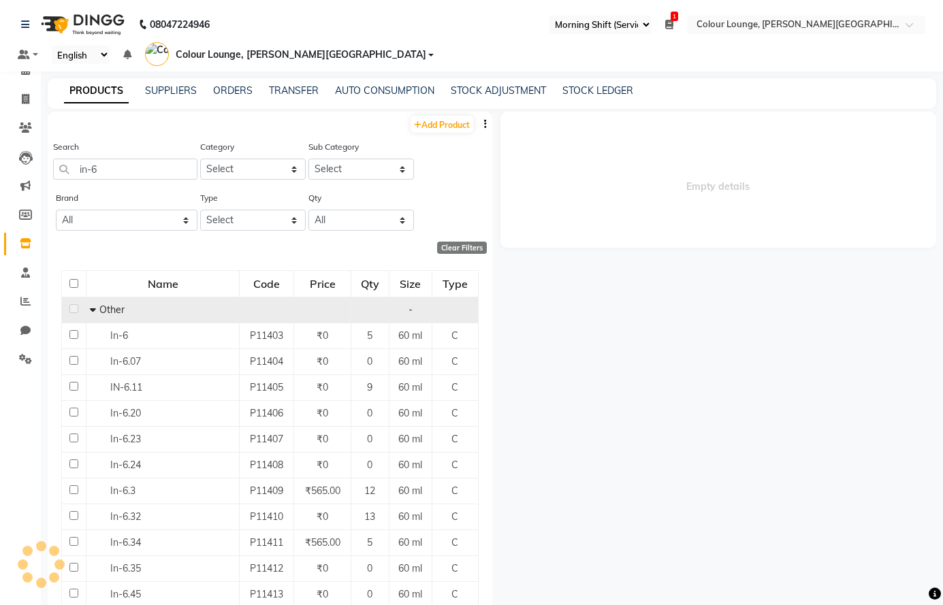
select select
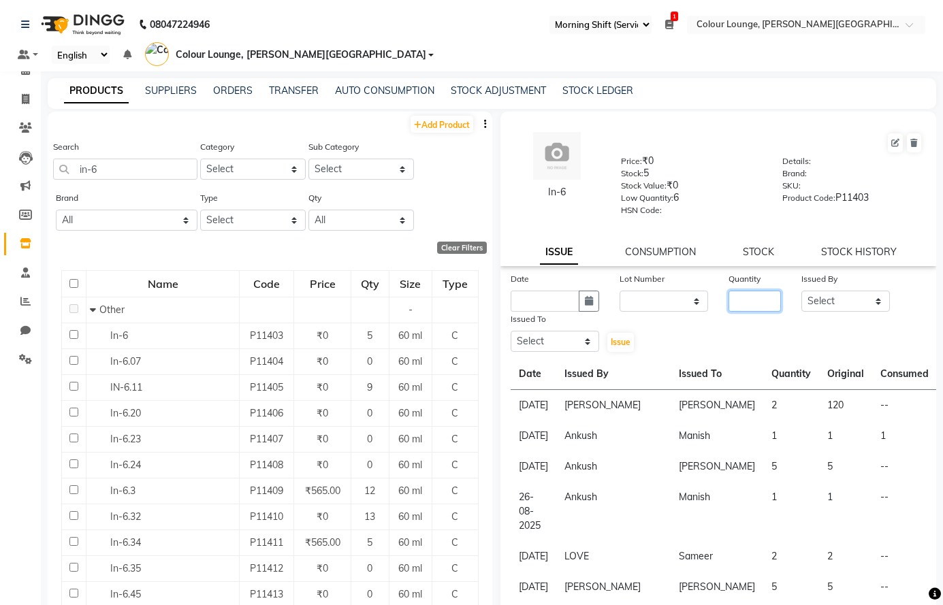
click at [734, 296] on input "number" at bounding box center [754, 301] width 52 height 21
type input "3"
click at [832, 296] on select "Select Admin [PERSON_NAME] [PERSON_NAME] SHARMA Colour Lounge, [PERSON_NAME][GE…" at bounding box center [845, 301] width 88 height 21
select select "85289"
click at [801, 291] on select "Select Admin [PERSON_NAME] [PERSON_NAME] SHARMA Colour Lounge, [PERSON_NAME][GE…" at bounding box center [845, 301] width 88 height 21
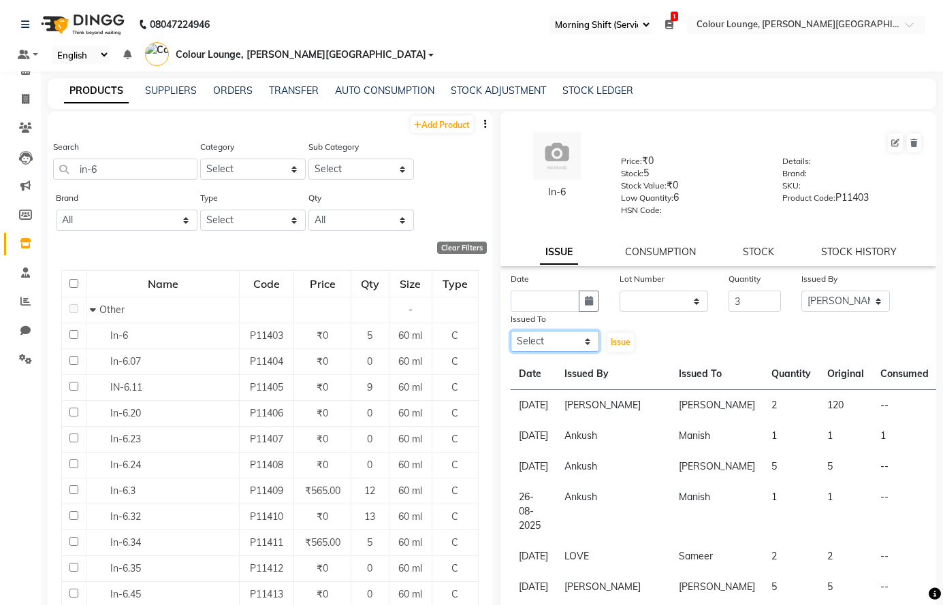
click at [536, 344] on select "Select Admin [PERSON_NAME] [PERSON_NAME] SHARMA Colour Lounge, [PERSON_NAME][GE…" at bounding box center [555, 341] width 88 height 21
select select "70033"
click at [511, 331] on select "Select Admin [PERSON_NAME] [PERSON_NAME] SHARMA Colour Lounge, [PERSON_NAME][GE…" at bounding box center [555, 341] width 88 height 21
click at [585, 302] on icon "button" at bounding box center [589, 301] width 8 height 10
select select "10"
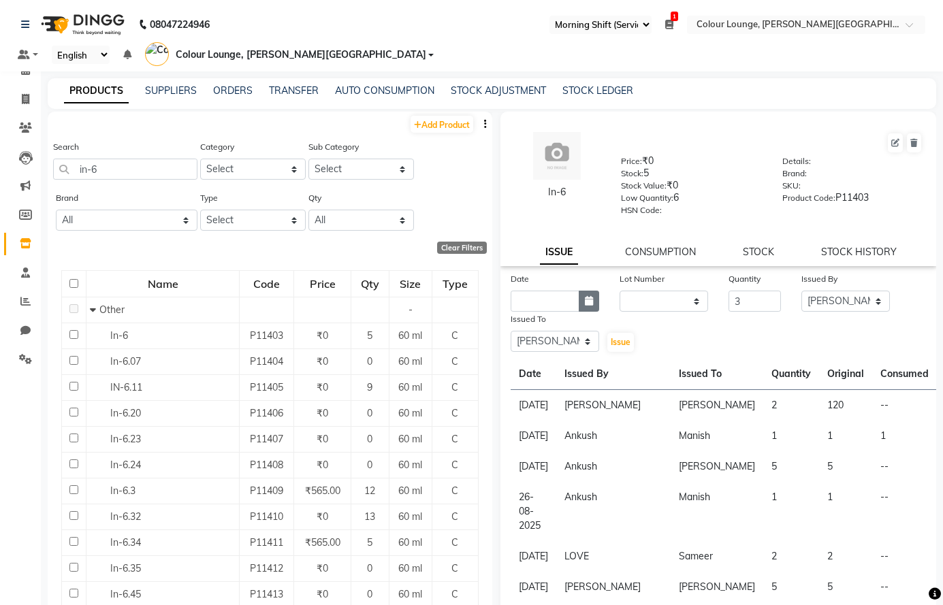
select select "2025"
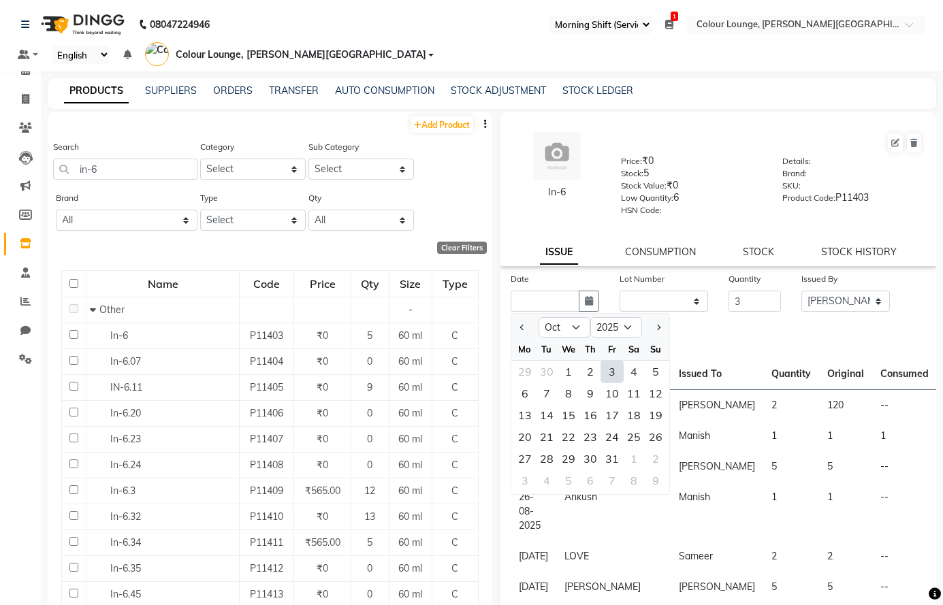
click at [607, 372] on div "3" at bounding box center [612, 372] width 22 height 22
type input "03-10-2025"
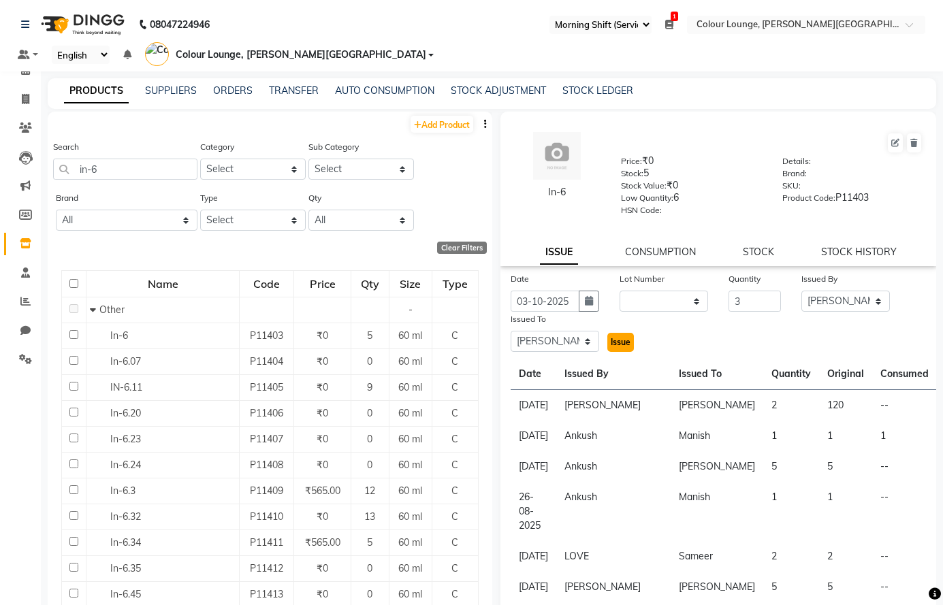
click at [615, 341] on span "Issue" at bounding box center [621, 342] width 20 height 10
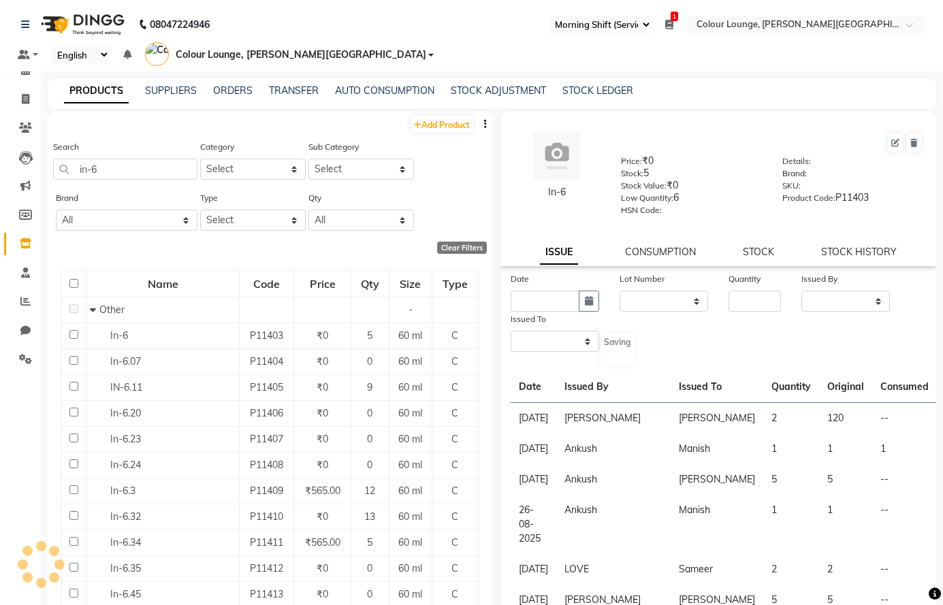
select select
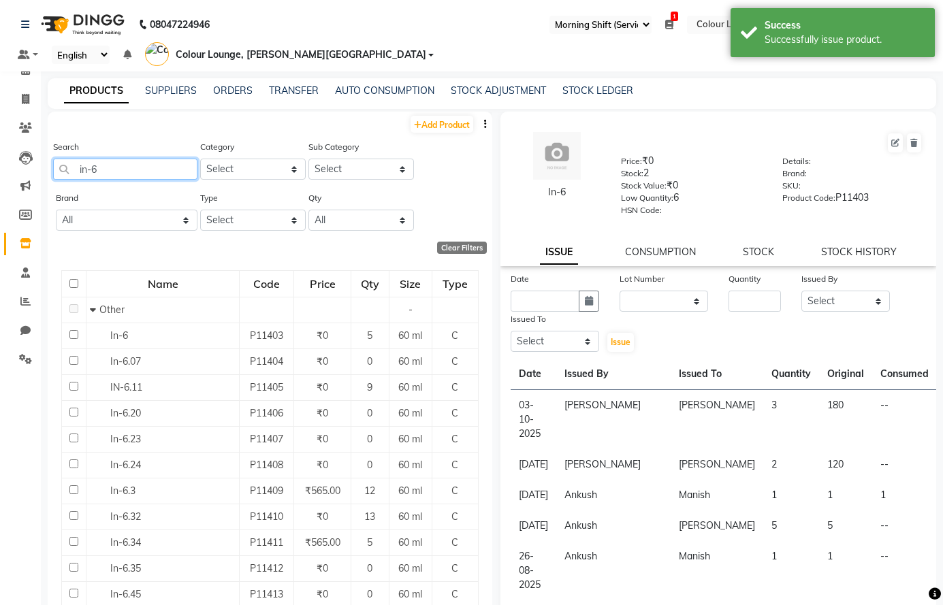
click at [116, 172] on input "in-6" at bounding box center [125, 169] width 144 height 21
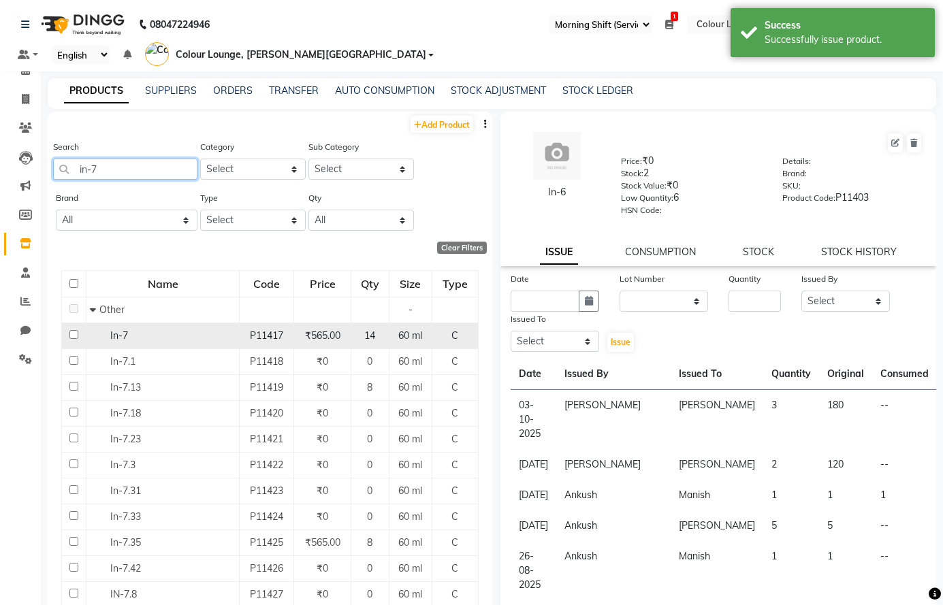
type input "in-7"
click at [143, 340] on div "In-7" at bounding box center [163, 336] width 146 height 14
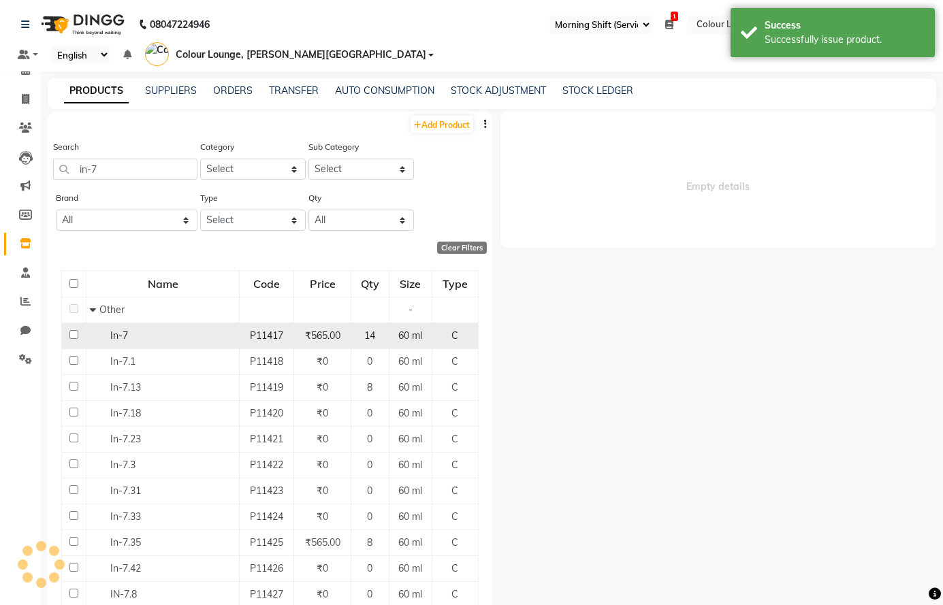
select select
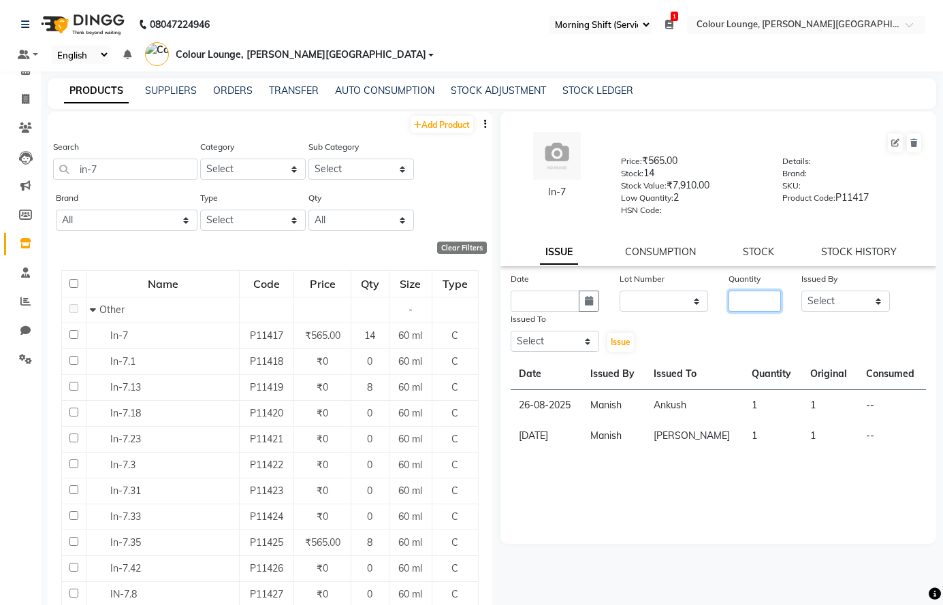
click at [759, 298] on input "number" at bounding box center [754, 301] width 52 height 21
type input "1"
click at [828, 301] on select "Select Admin [PERSON_NAME] [PERSON_NAME] SHARMA Colour Lounge, [PERSON_NAME][GE…" at bounding box center [845, 301] width 88 height 21
select select "85289"
click at [801, 291] on select "Select Admin [PERSON_NAME] [PERSON_NAME] SHARMA Colour Lounge, [PERSON_NAME][GE…" at bounding box center [845, 301] width 88 height 21
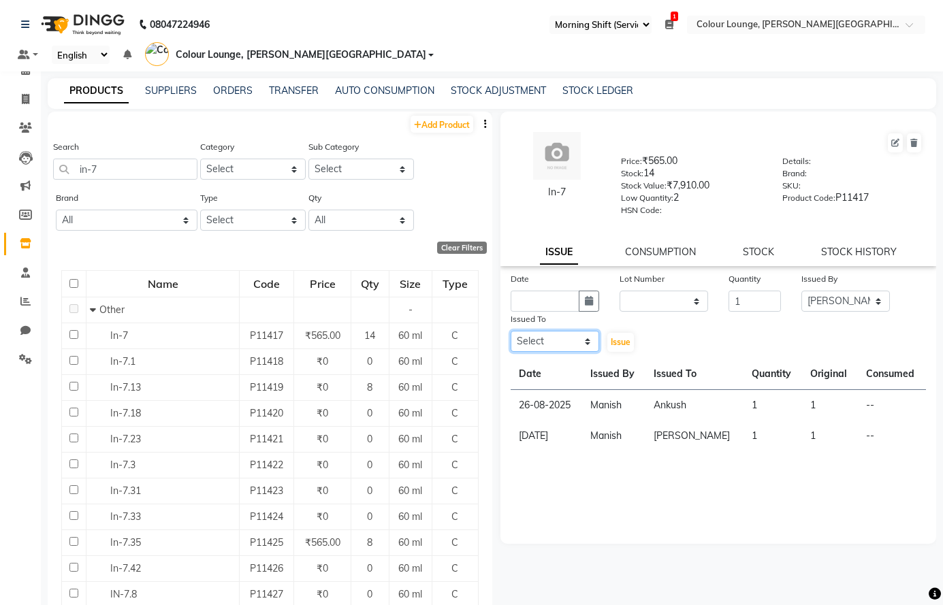
click at [583, 338] on select "Select Admin [PERSON_NAME] [PERSON_NAME] SHARMA Colour Lounge, [PERSON_NAME][GE…" at bounding box center [555, 341] width 88 height 21
select select "70008"
click at [511, 331] on select "Select Admin [PERSON_NAME] [PERSON_NAME] SHARMA Colour Lounge, [PERSON_NAME][GE…" at bounding box center [555, 341] width 88 height 21
click at [594, 306] on button "button" at bounding box center [589, 301] width 20 height 21
select select "10"
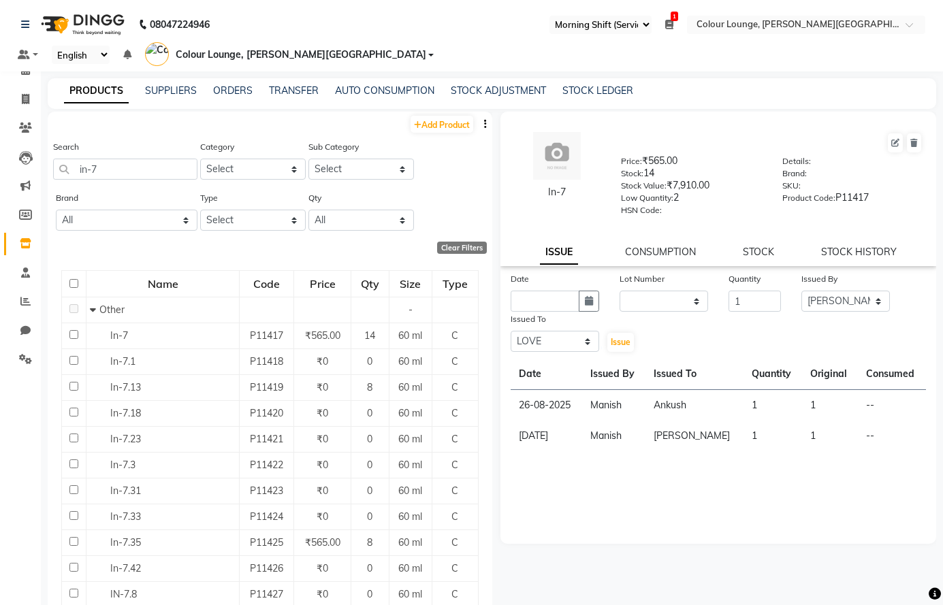
select select "2025"
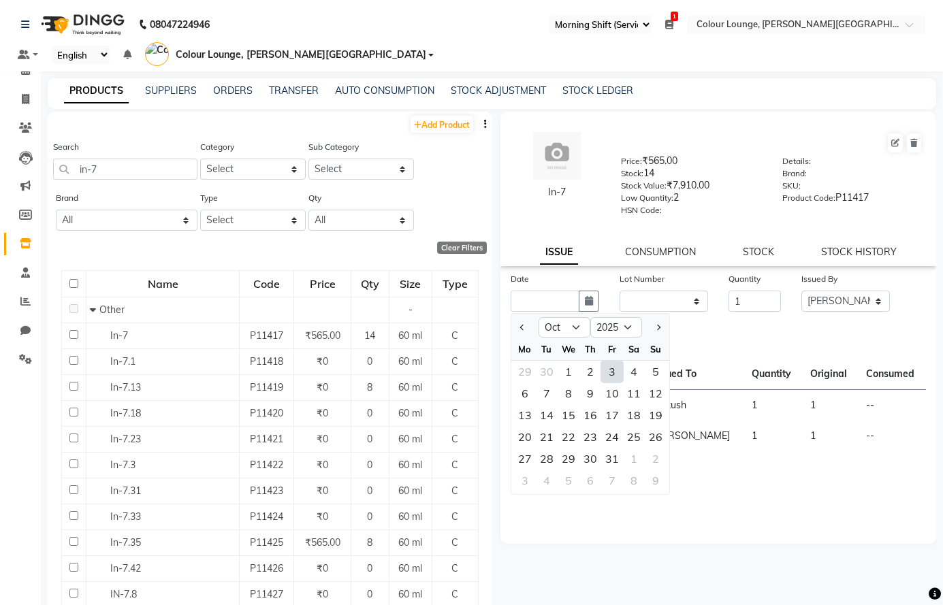
click at [610, 369] on div "3" at bounding box center [612, 372] width 22 height 22
type input "03-10-2025"
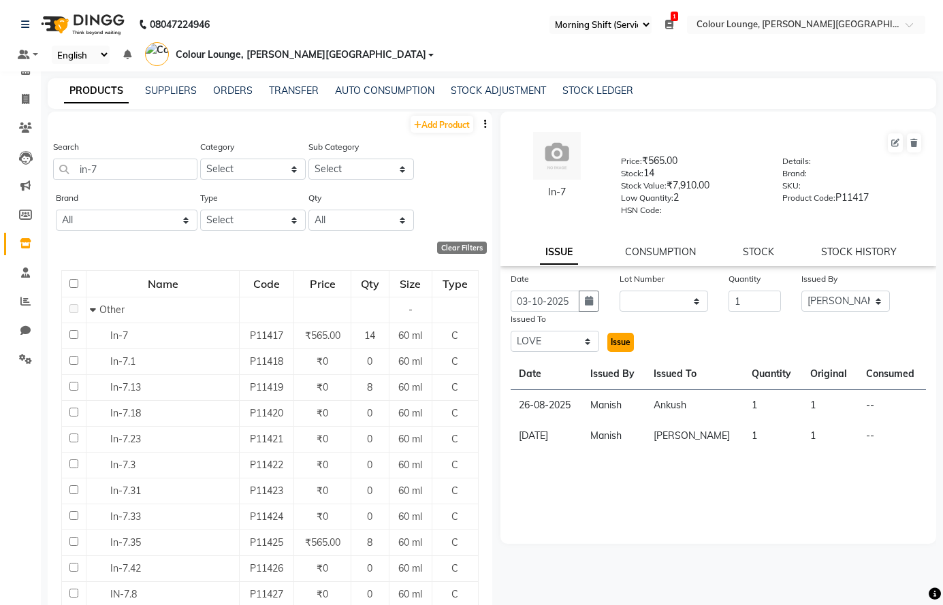
click at [617, 343] on span "Issue" at bounding box center [621, 342] width 20 height 10
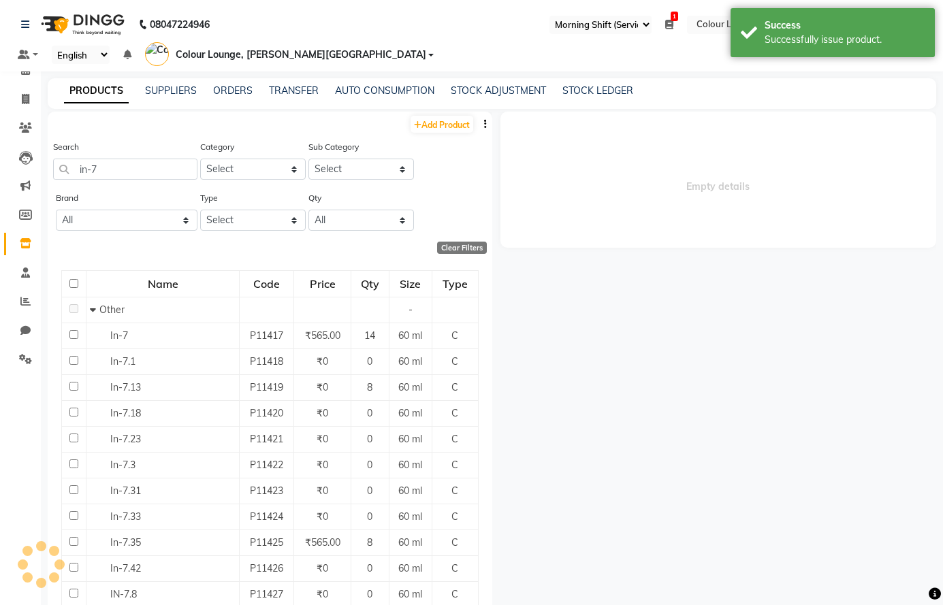
select select
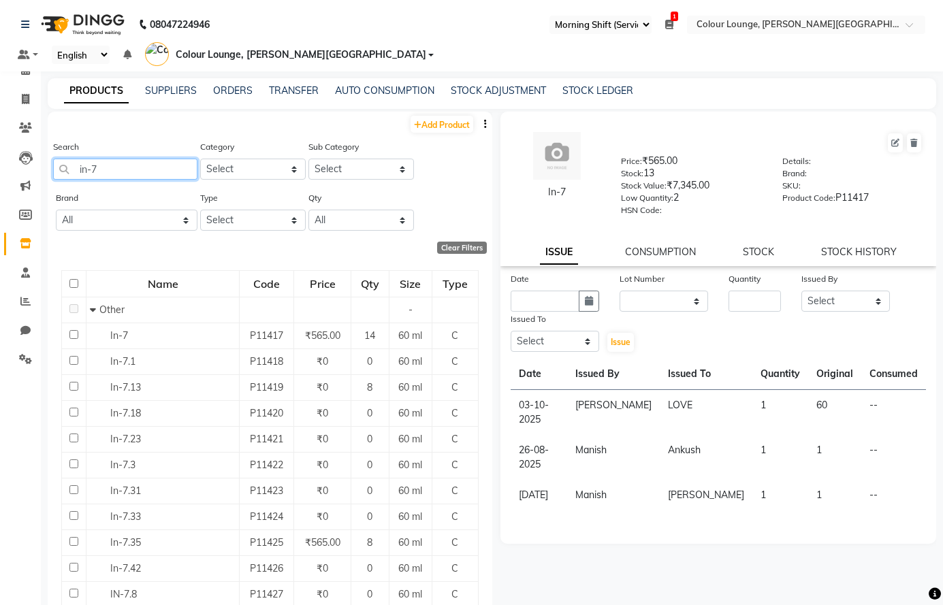
click at [131, 168] on input "in-7" at bounding box center [125, 169] width 144 height 21
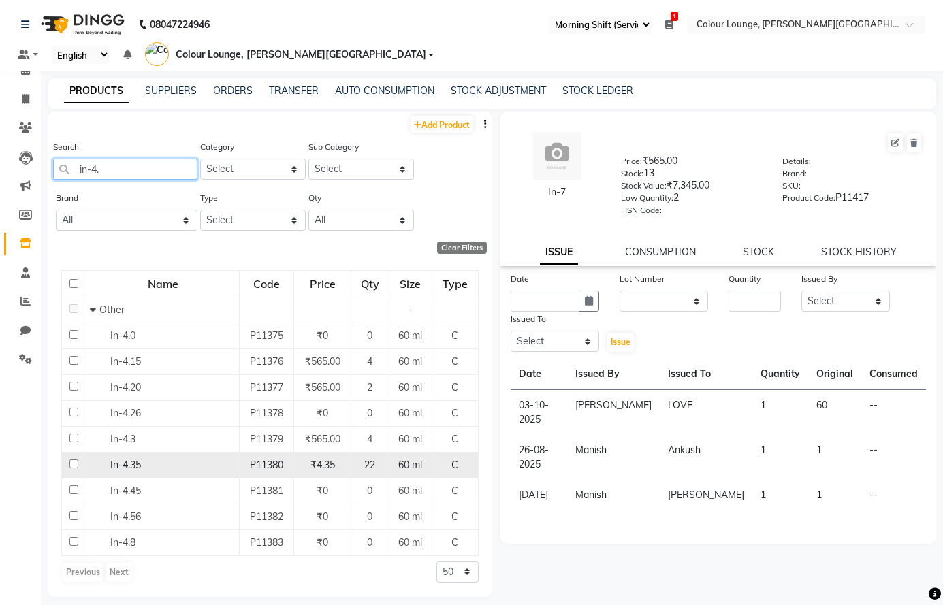
type input "in-4."
click at [166, 466] on div "In-4.35" at bounding box center [163, 465] width 146 height 14
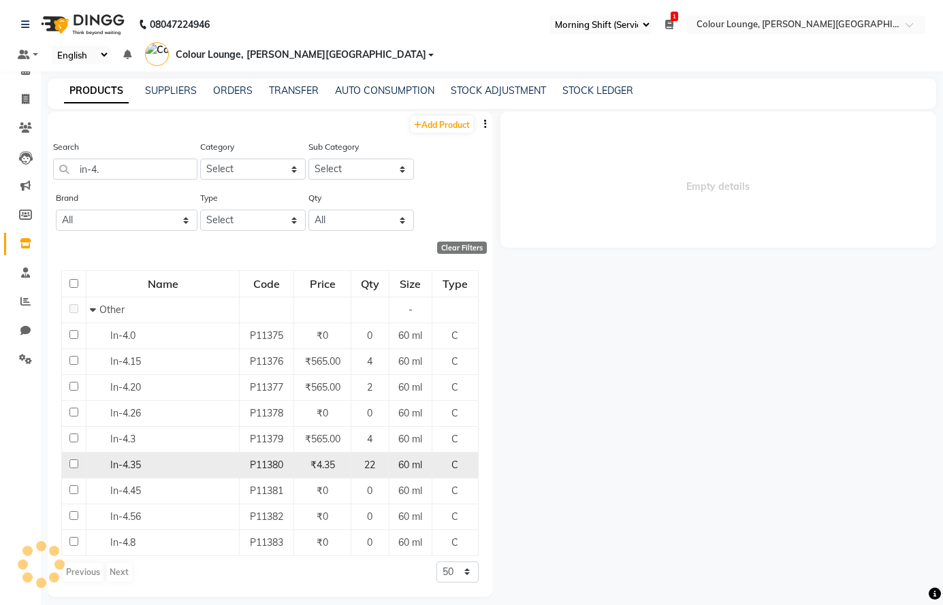
select select
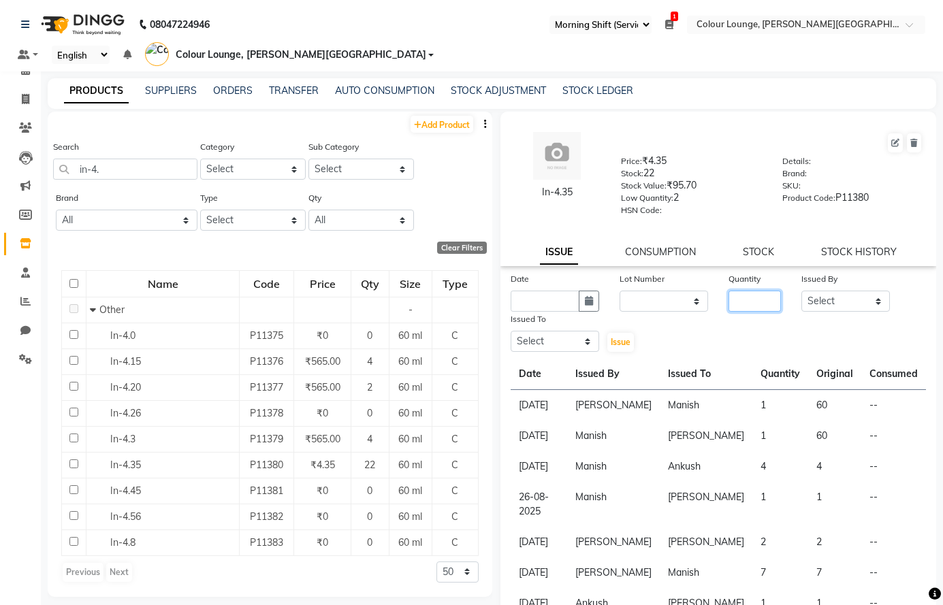
click at [758, 297] on input "number" at bounding box center [754, 301] width 52 height 21
type input "4"
drag, startPoint x: 831, startPoint y: 306, endPoint x: 830, endPoint y: 293, distance: 12.3
click at [832, 306] on select "Select Admin [PERSON_NAME] [PERSON_NAME] SHARMA Colour Lounge, [PERSON_NAME][GE…" at bounding box center [845, 301] width 88 height 21
select select "70028"
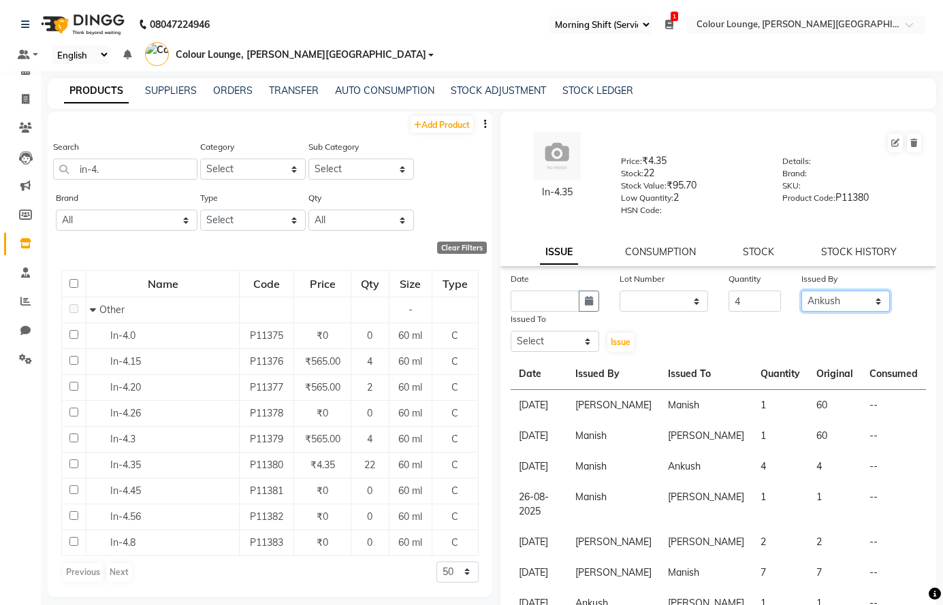
click at [801, 291] on select "Select Admin [PERSON_NAME] [PERSON_NAME] SHARMA Colour Lounge, [PERSON_NAME][GE…" at bounding box center [845, 301] width 88 height 21
click at [540, 338] on select "Select Admin [PERSON_NAME] [PERSON_NAME] SHARMA Colour Lounge, [PERSON_NAME][GE…" at bounding box center [555, 341] width 88 height 21
select select "70033"
click at [511, 331] on select "Select Admin [PERSON_NAME] [PERSON_NAME] SHARMA Colour Lounge, [PERSON_NAME][GE…" at bounding box center [555, 341] width 88 height 21
click at [585, 301] on icon "button" at bounding box center [589, 301] width 8 height 10
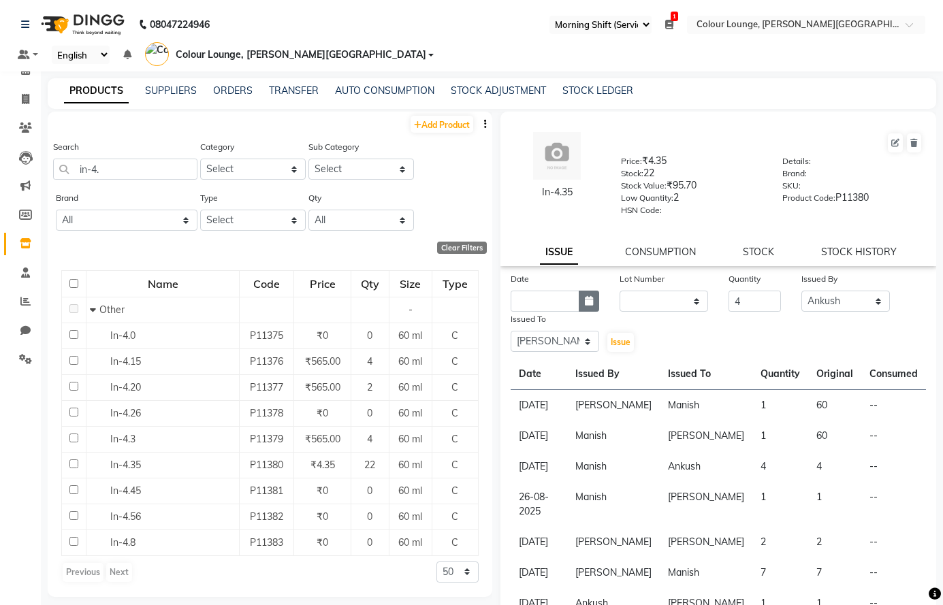
select select "10"
select select "2025"
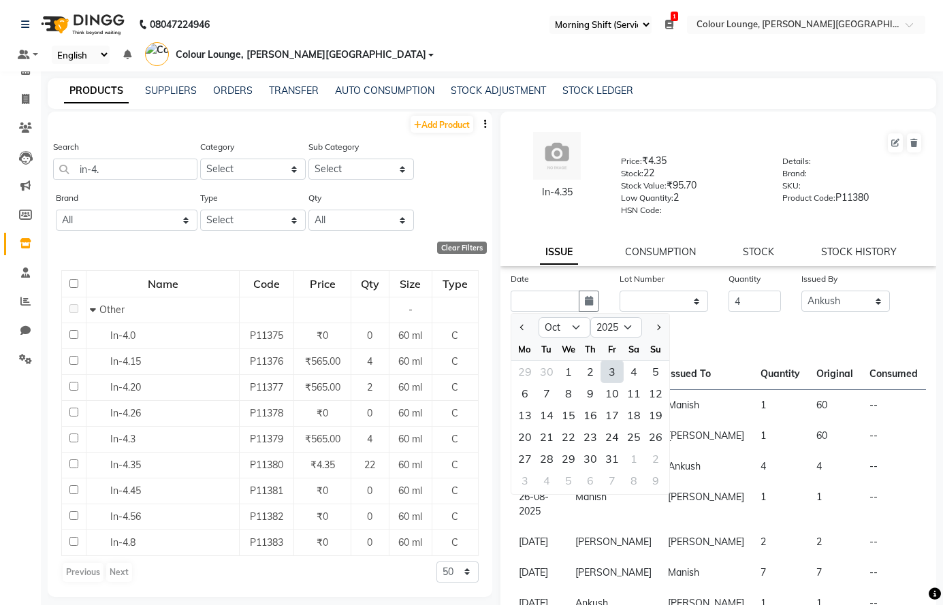
click at [611, 371] on div "3" at bounding box center [612, 372] width 22 height 22
type input "03-10-2025"
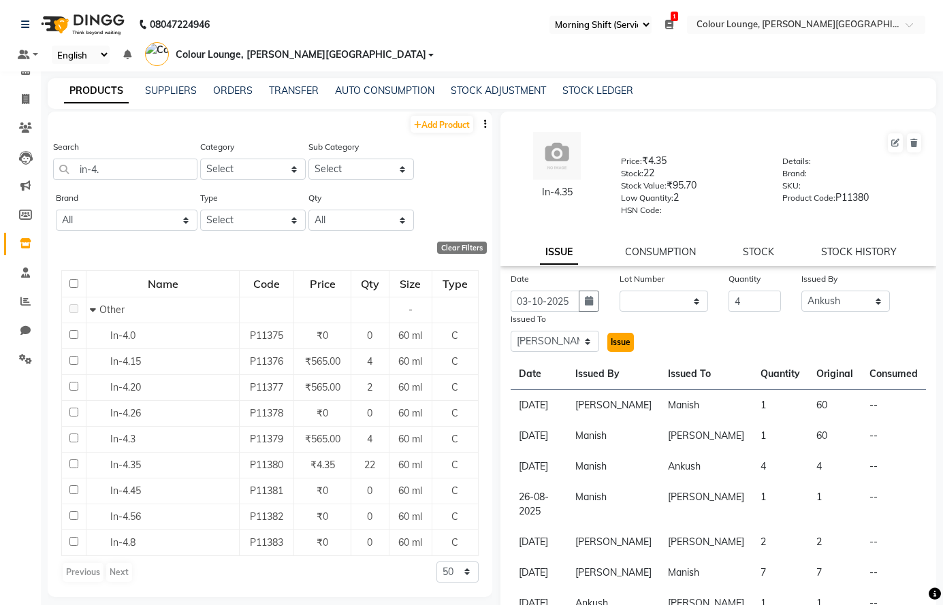
click at [611, 337] on span "Issue" at bounding box center [621, 342] width 20 height 10
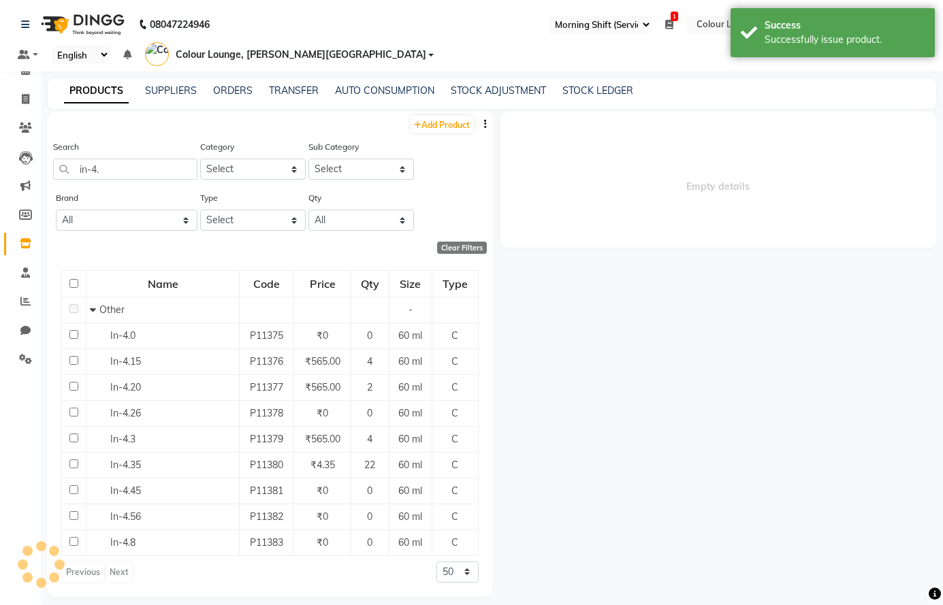
select select
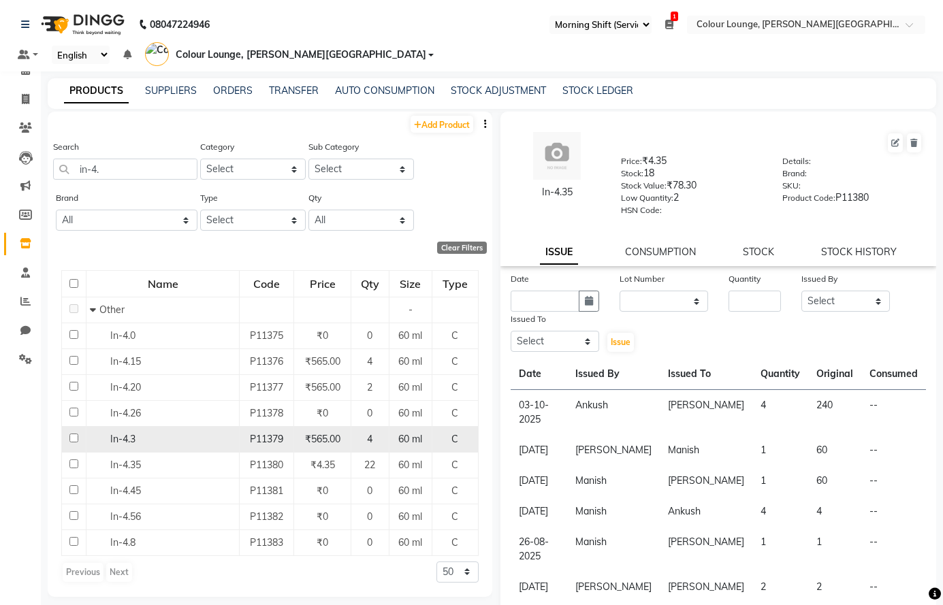
click at [152, 441] on div "In-4.3" at bounding box center [163, 439] width 146 height 14
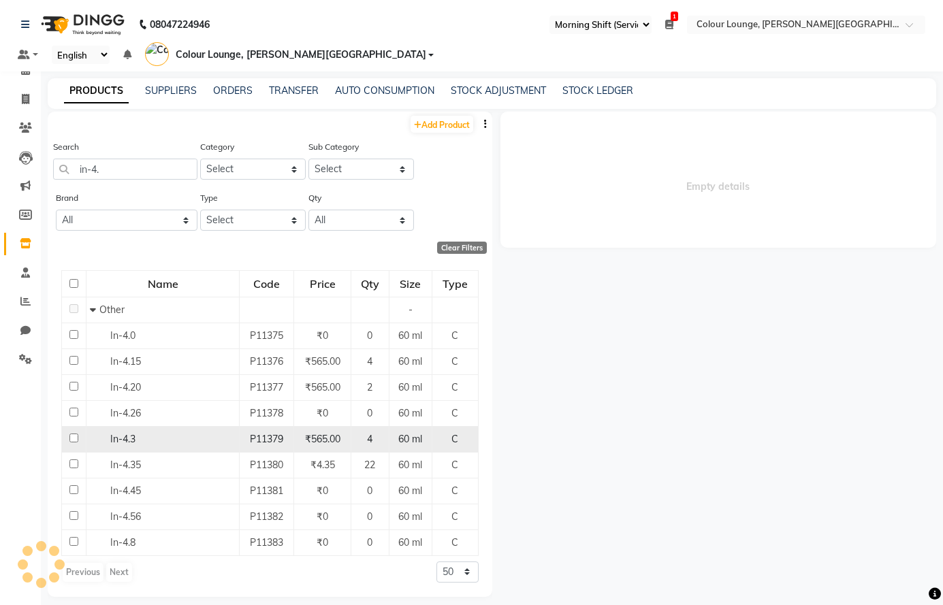
select select
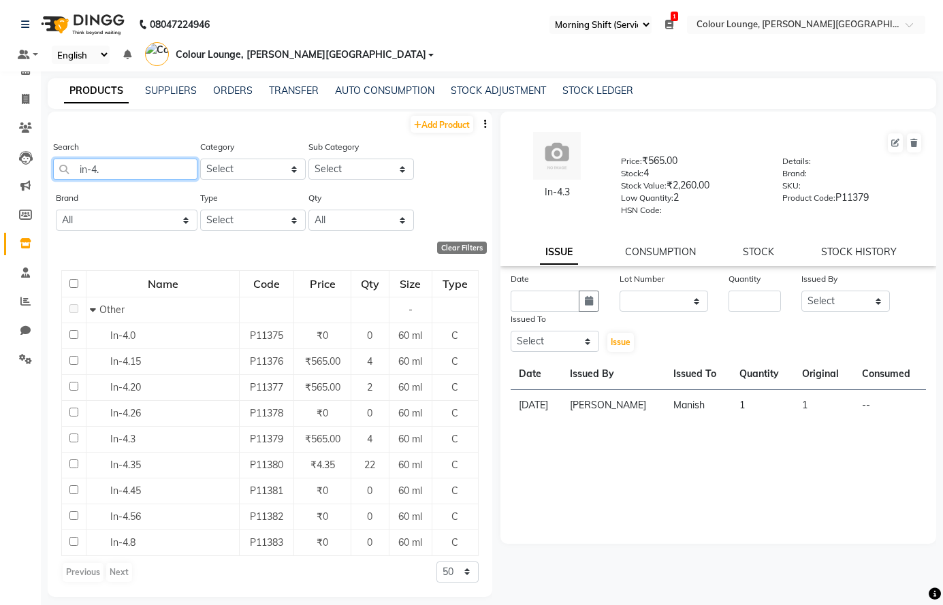
click at [141, 172] on input "in-4." at bounding box center [125, 169] width 144 height 21
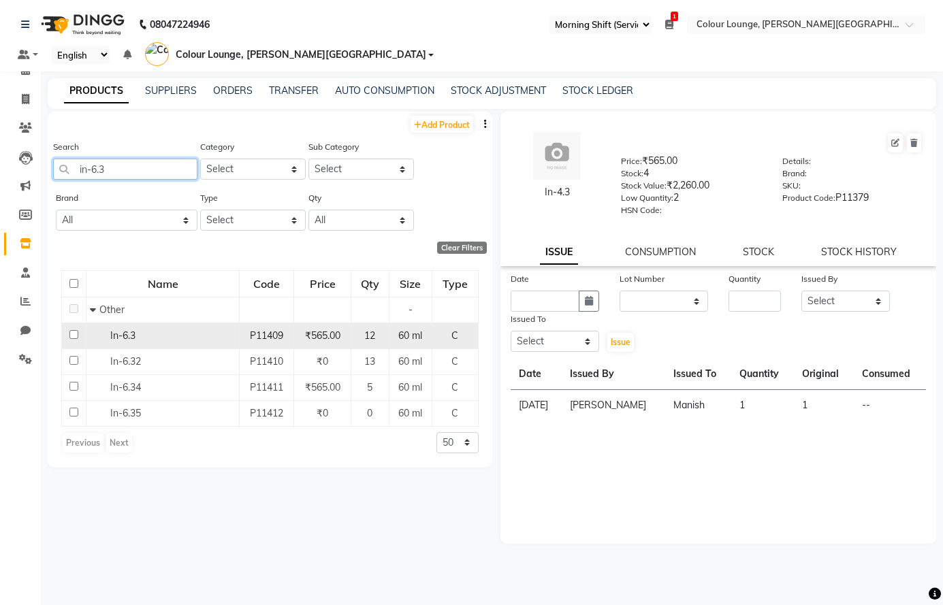
type input "in-6.3"
click at [207, 336] on div "In-6.3" at bounding box center [163, 336] width 146 height 14
select select
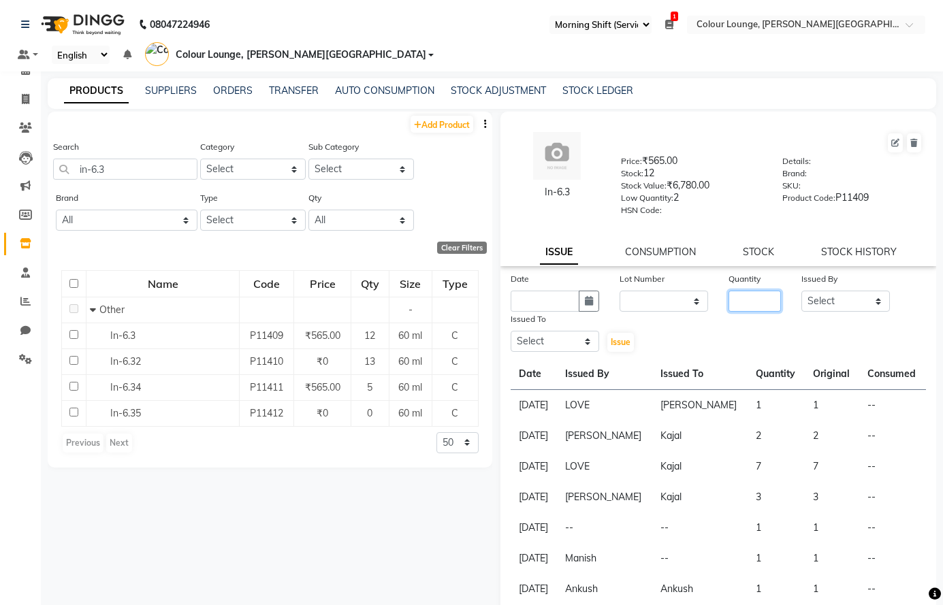
click at [746, 301] on input "number" at bounding box center [754, 301] width 52 height 21
type input "1"
click at [811, 295] on select "Select Admin [PERSON_NAME] [PERSON_NAME] SHARMA Colour Lounge, [PERSON_NAME][GE…" at bounding box center [845, 301] width 88 height 21
select select "70028"
click at [801, 291] on select "Select Admin [PERSON_NAME] [PERSON_NAME] SHARMA Colour Lounge, [PERSON_NAME][GE…" at bounding box center [845, 301] width 88 height 21
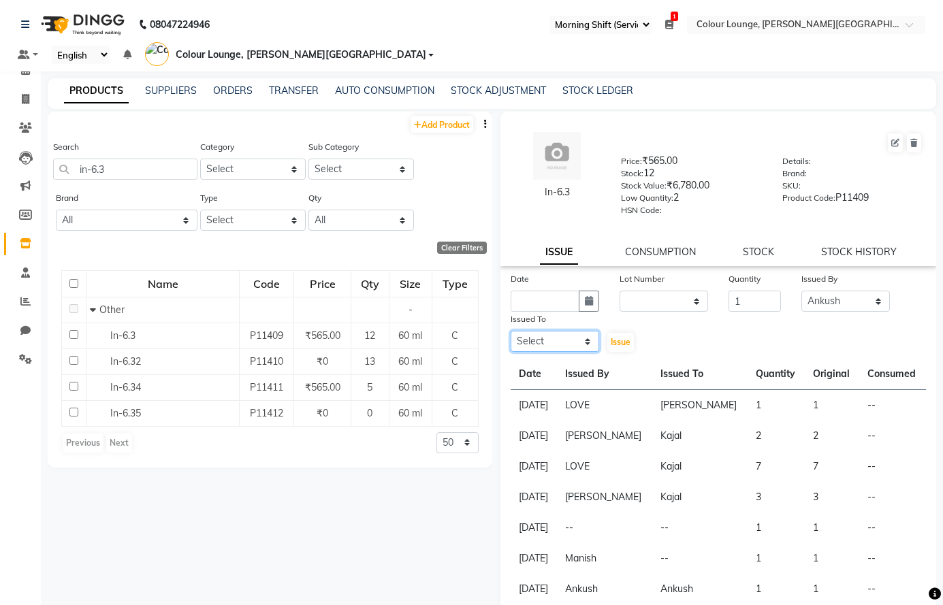
drag, startPoint x: 563, startPoint y: 342, endPoint x: 565, endPoint y: 331, distance: 10.4
click at [563, 342] on select "Select Admin [PERSON_NAME] [PERSON_NAME] SHARMA Colour Lounge, [PERSON_NAME][GE…" at bounding box center [555, 341] width 88 height 21
select select "70033"
click at [511, 331] on select "Select Admin [PERSON_NAME] [PERSON_NAME] SHARMA Colour Lounge, [PERSON_NAME][GE…" at bounding box center [555, 341] width 88 height 21
click at [585, 300] on icon "button" at bounding box center [589, 301] width 8 height 10
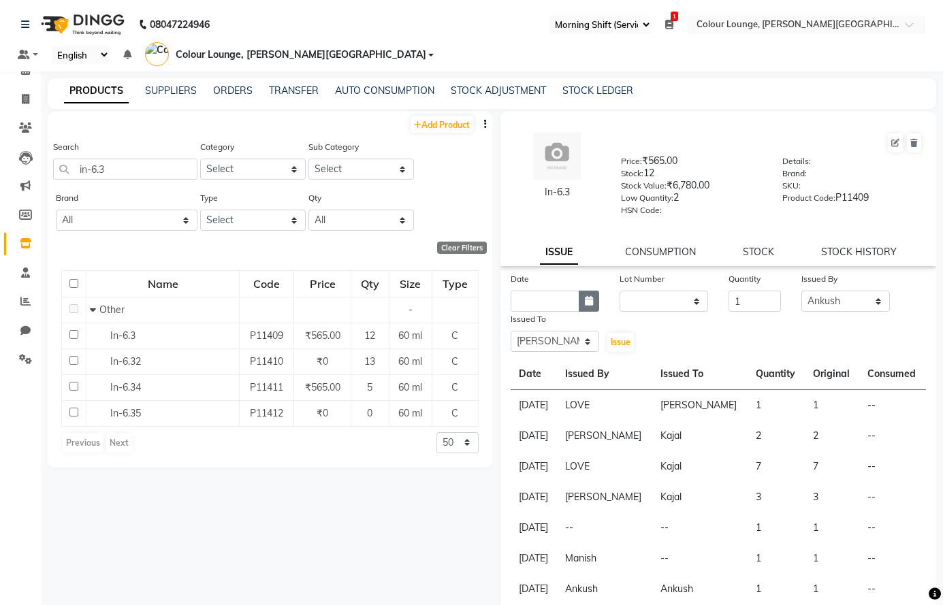
select select "10"
select select "2025"
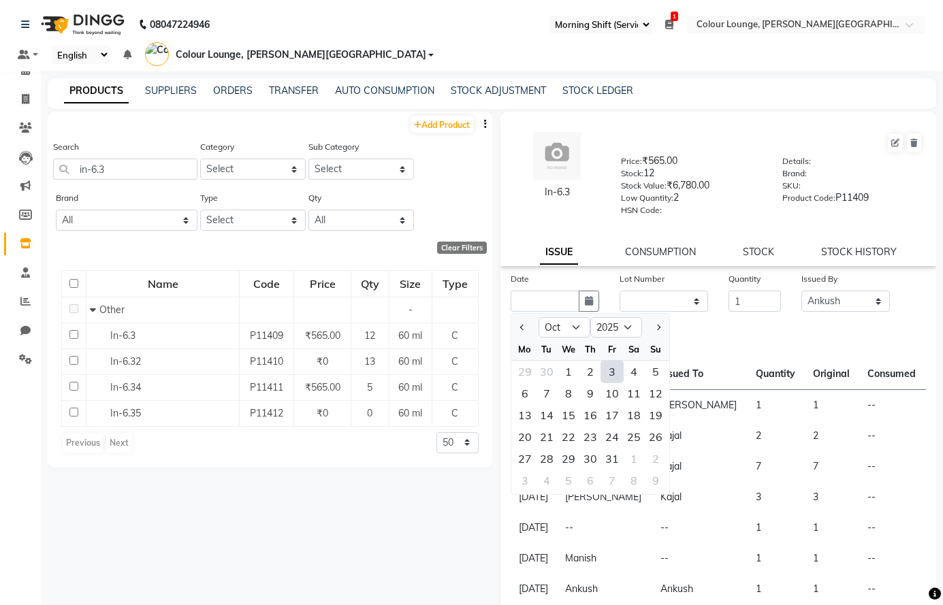
click at [614, 376] on div "3" at bounding box center [612, 372] width 22 height 22
type input "03-10-2025"
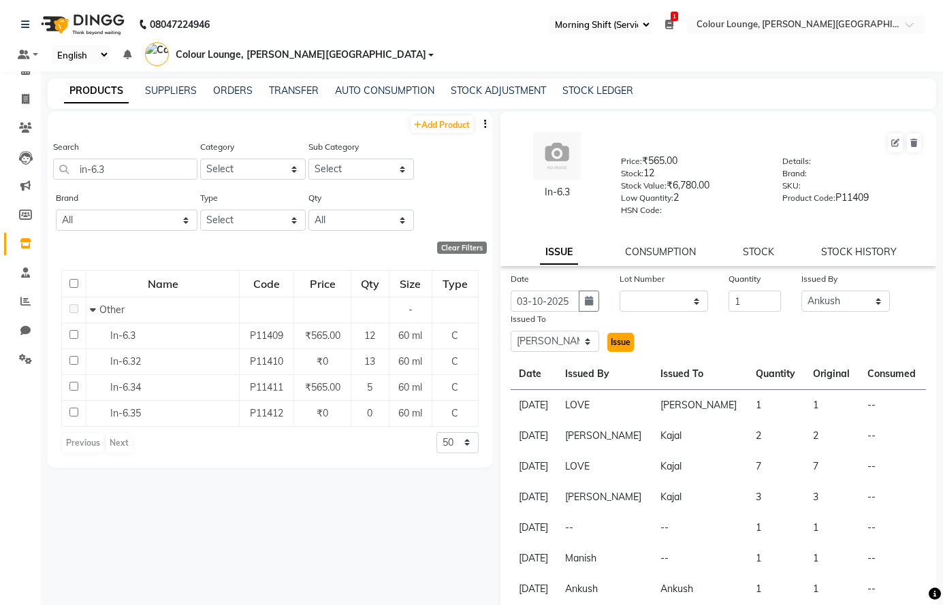
click at [612, 346] on span "Issue" at bounding box center [621, 342] width 20 height 10
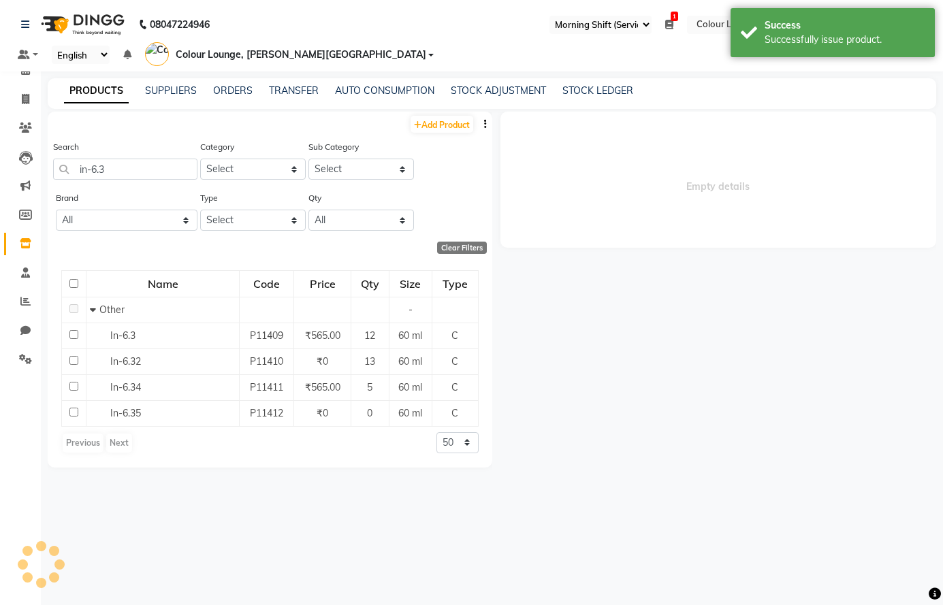
select select
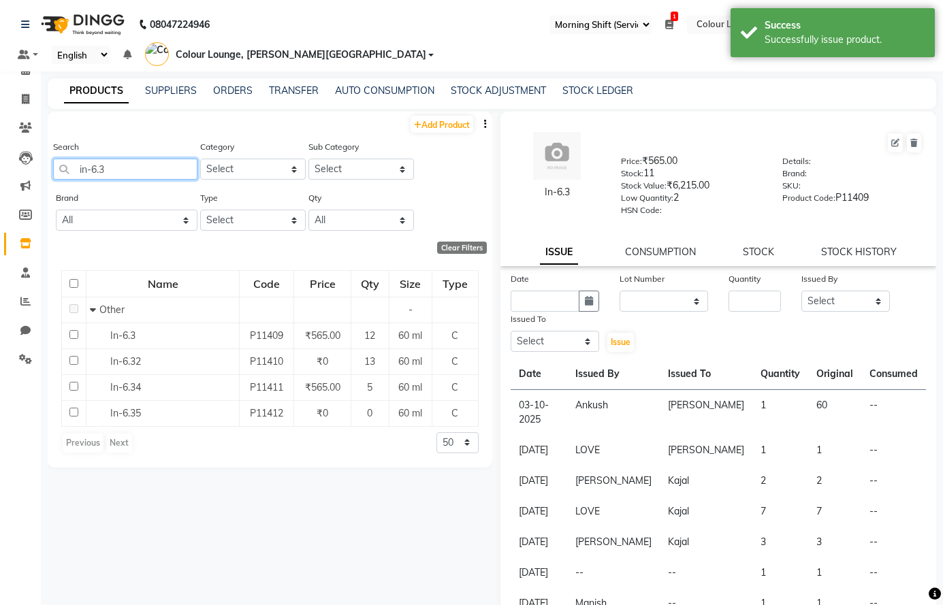
click at [114, 168] on input "in-6.3" at bounding box center [125, 169] width 144 height 21
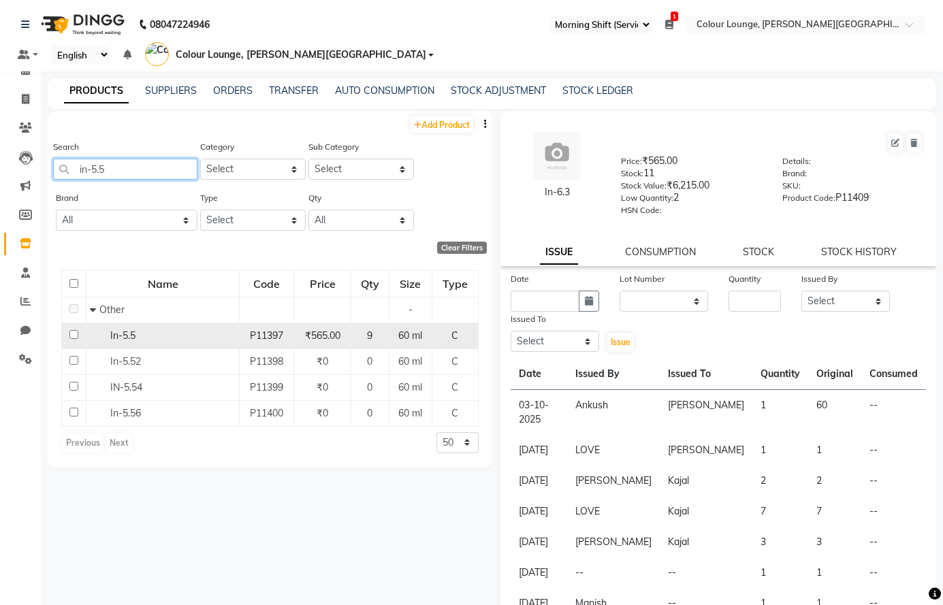
type input "in-5.5"
click at [180, 334] on div "In-5.5" at bounding box center [163, 336] width 146 height 14
select select
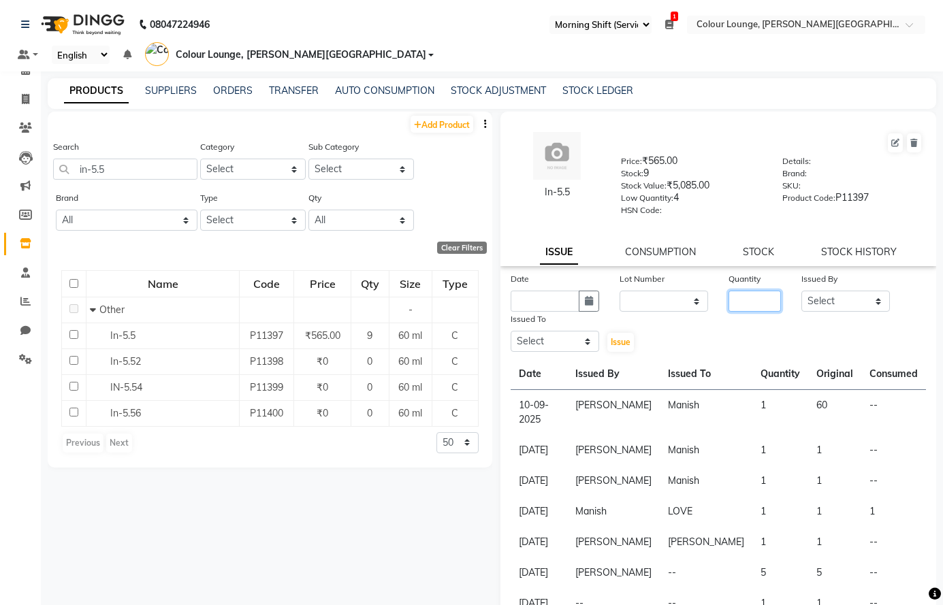
click at [762, 294] on input "number" at bounding box center [754, 301] width 52 height 21
type input "1"
click at [801, 295] on select "Select Admin [PERSON_NAME] [PERSON_NAME] SHARMA Colour Lounge, [PERSON_NAME][GE…" at bounding box center [845, 301] width 88 height 21
select select "70028"
click at [801, 291] on select "Select Admin [PERSON_NAME] [PERSON_NAME] SHARMA Colour Lounge, [PERSON_NAME][GE…" at bounding box center [845, 301] width 88 height 21
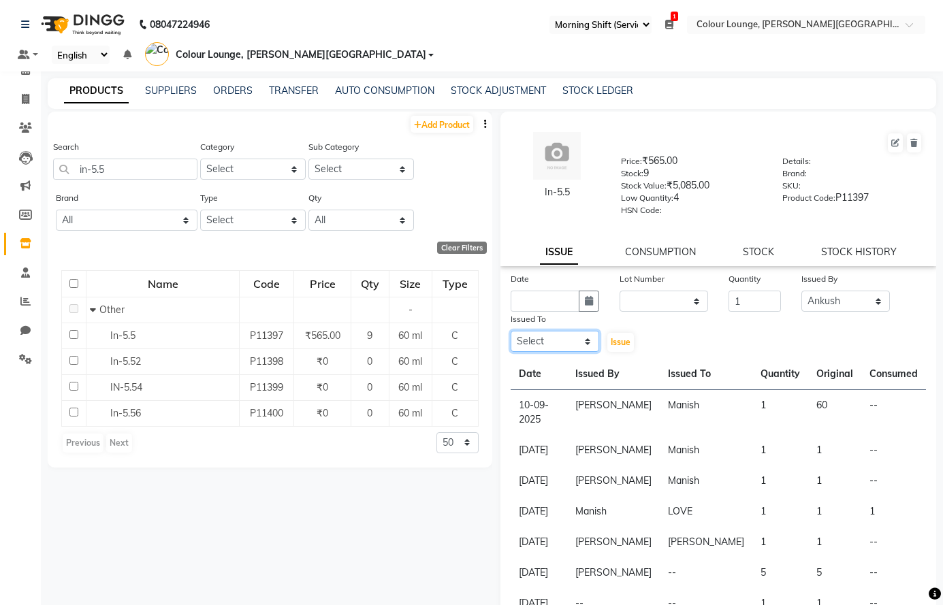
click at [585, 341] on select "Select Admin [PERSON_NAME] [PERSON_NAME] SHARMA Colour Lounge, [PERSON_NAME][GE…" at bounding box center [555, 341] width 88 height 21
select select "85289"
click at [511, 331] on select "Select Admin [PERSON_NAME] [PERSON_NAME] SHARMA Colour Lounge, [PERSON_NAME][GE…" at bounding box center [555, 341] width 88 height 21
click at [580, 301] on button "button" at bounding box center [589, 301] width 20 height 21
select select "10"
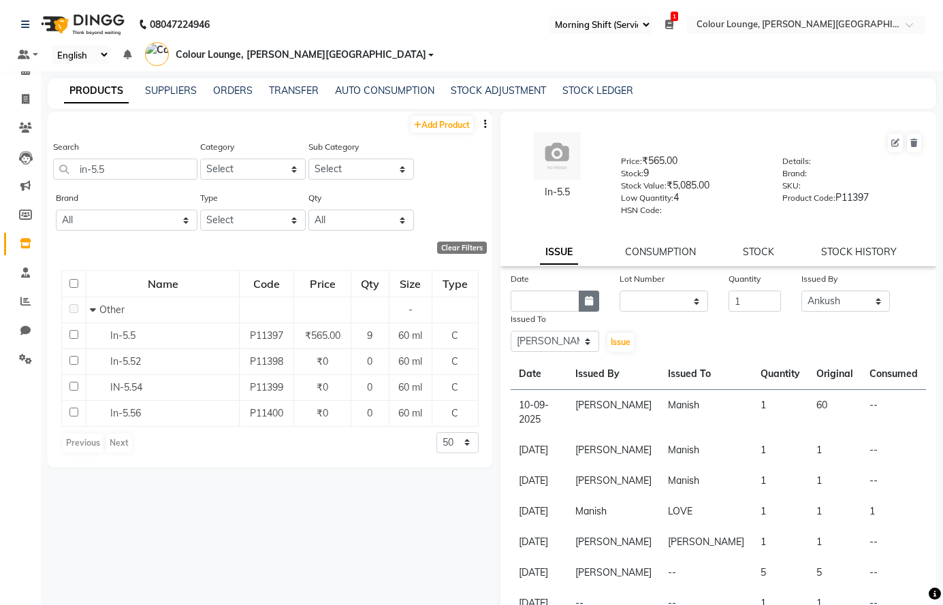
select select "2025"
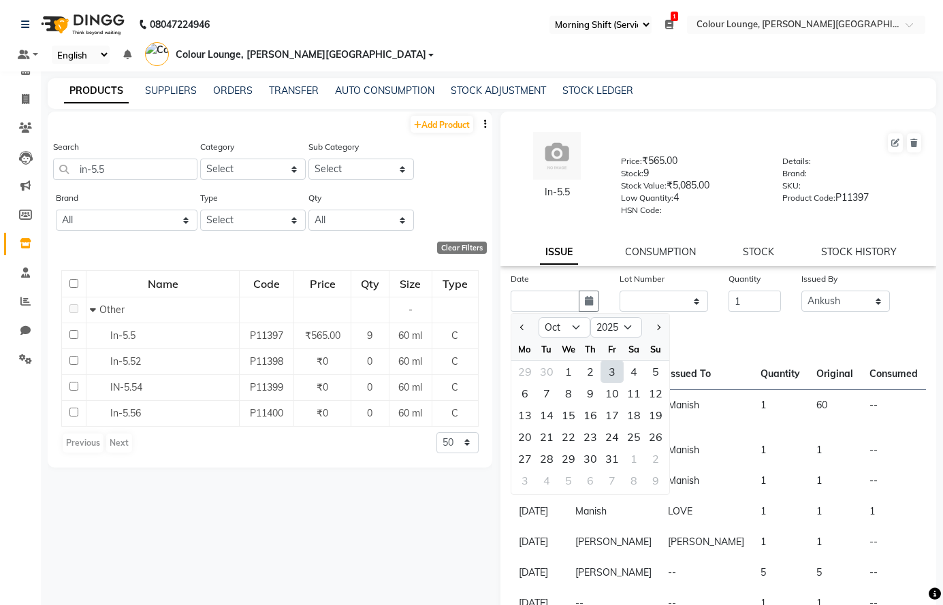
click at [617, 371] on div "3" at bounding box center [612, 372] width 22 height 22
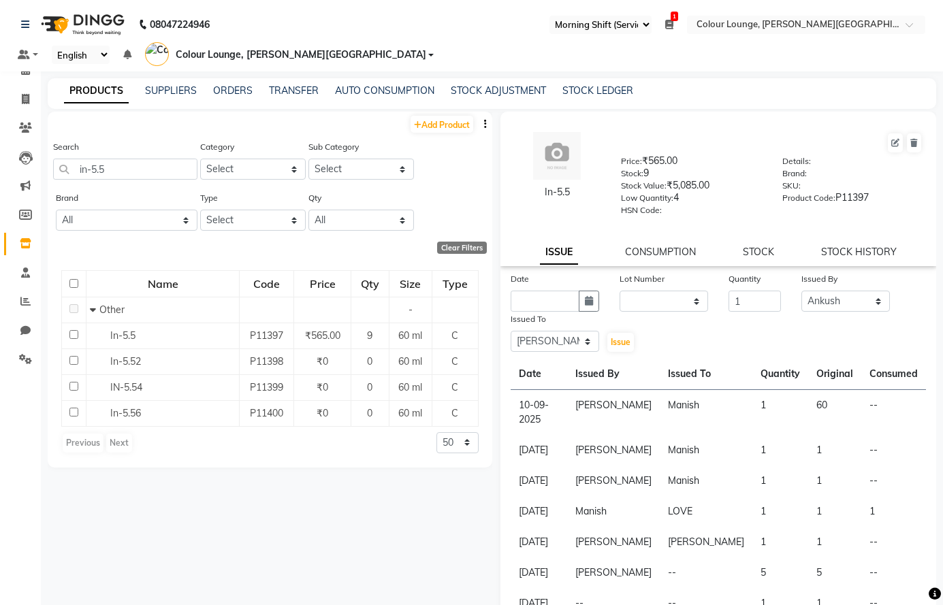
type input "03-10-2025"
click at [611, 342] on span "Issue" at bounding box center [621, 342] width 20 height 10
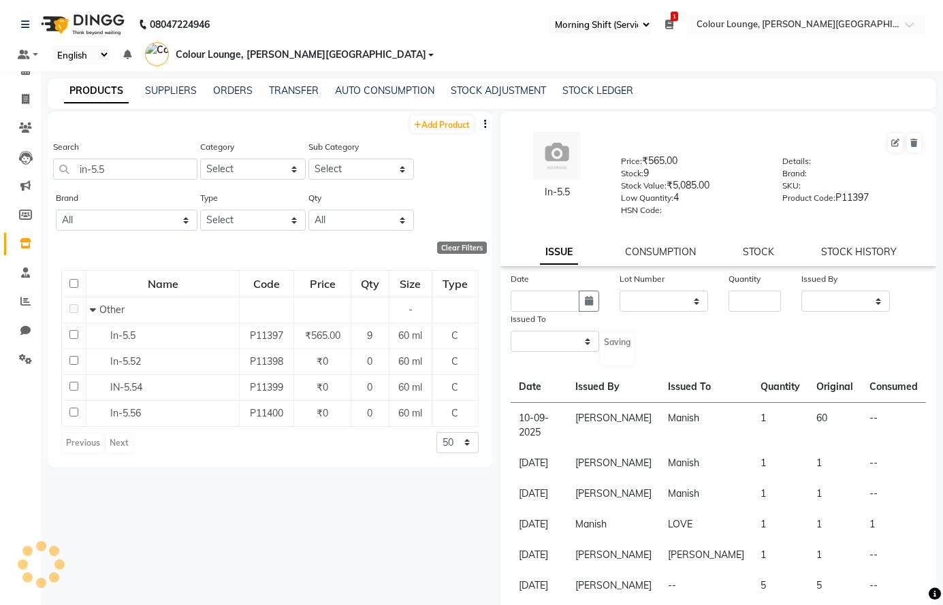
select select
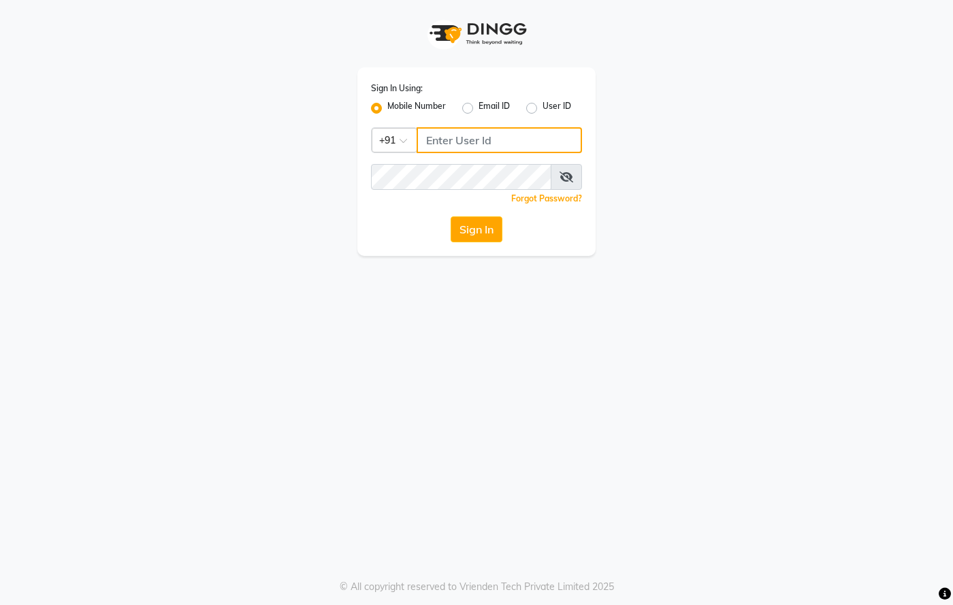
click at [473, 140] on input "Username" at bounding box center [499, 140] width 165 height 26
type input "8437870999"
click at [559, 182] on span at bounding box center [566, 177] width 31 height 26
click at [565, 176] on icon at bounding box center [567, 177] width 14 height 11
click at [458, 227] on button "Sign In" at bounding box center [477, 229] width 52 height 26
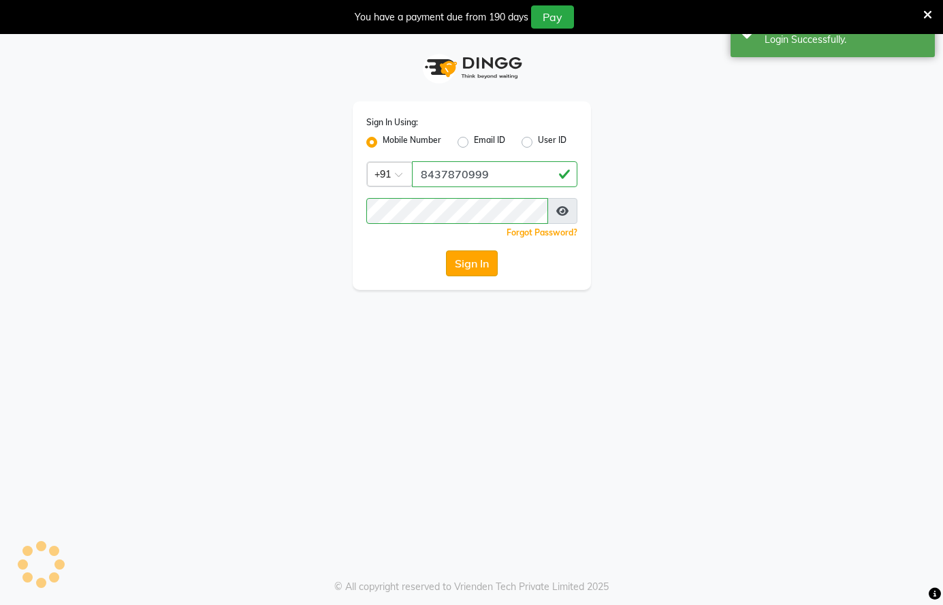
select select "67"
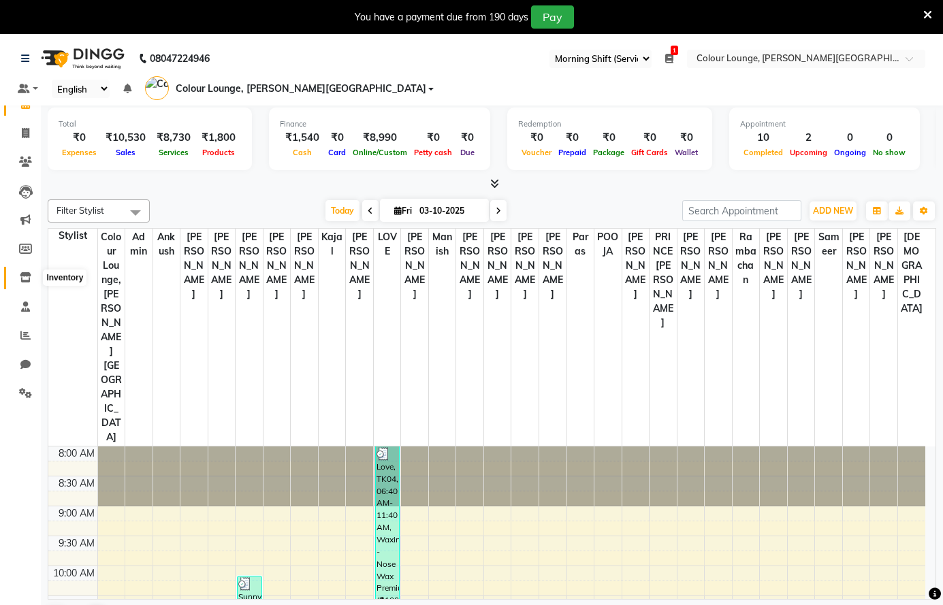
click at [33, 277] on span at bounding box center [26, 278] width 24 height 16
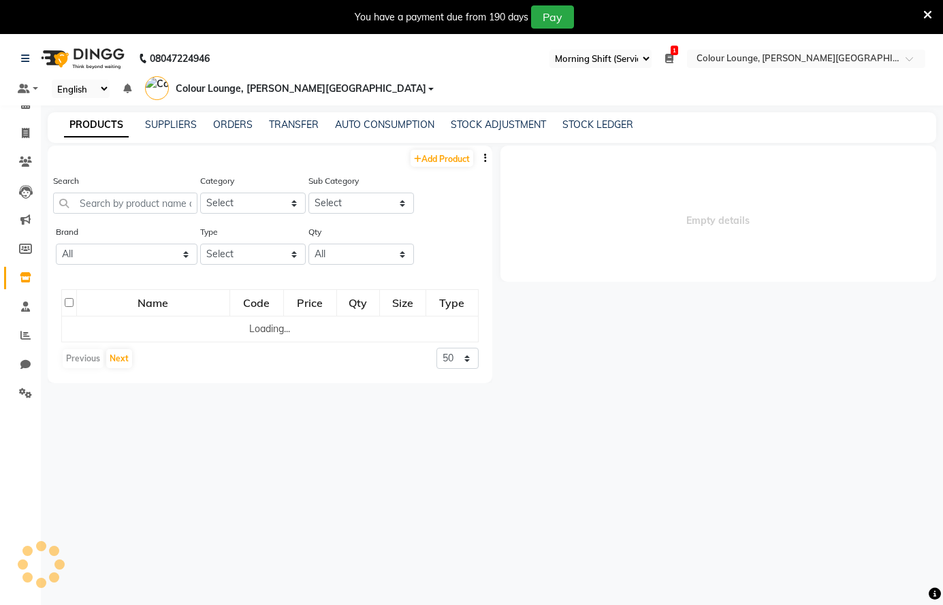
select select
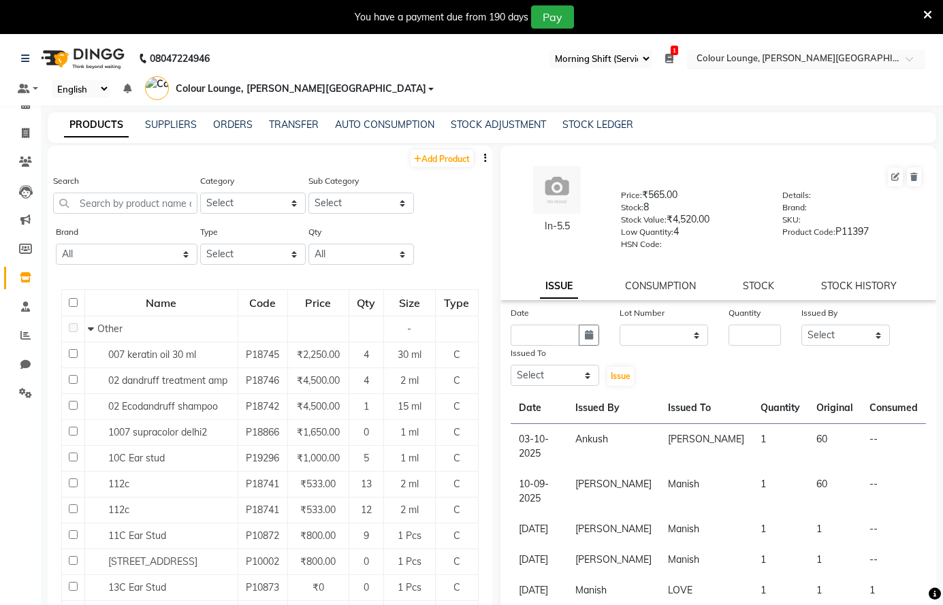
scroll to position [43, 0]
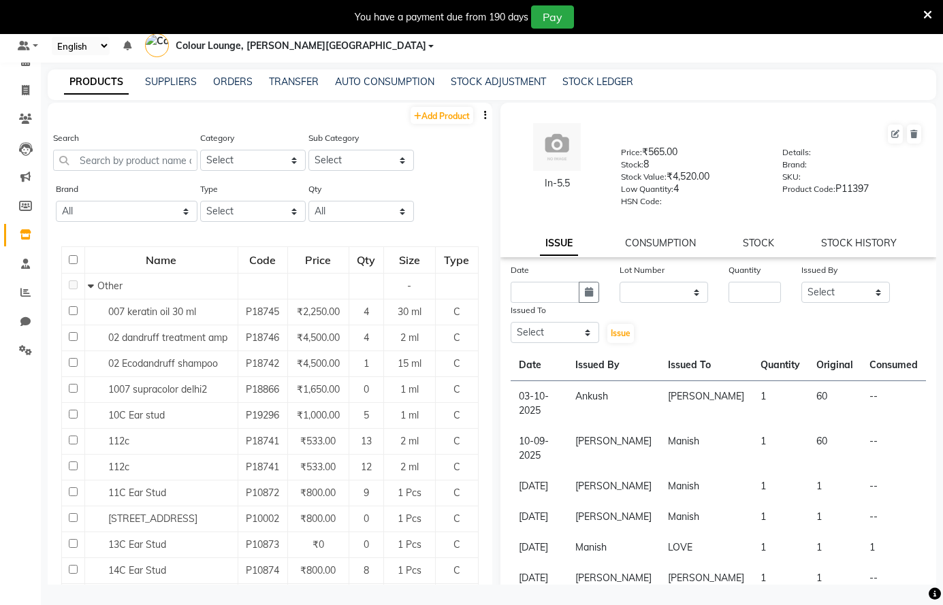
click at [925, 17] on icon at bounding box center [927, 15] width 9 height 12
